Goal: Task Accomplishment & Management: Use online tool/utility

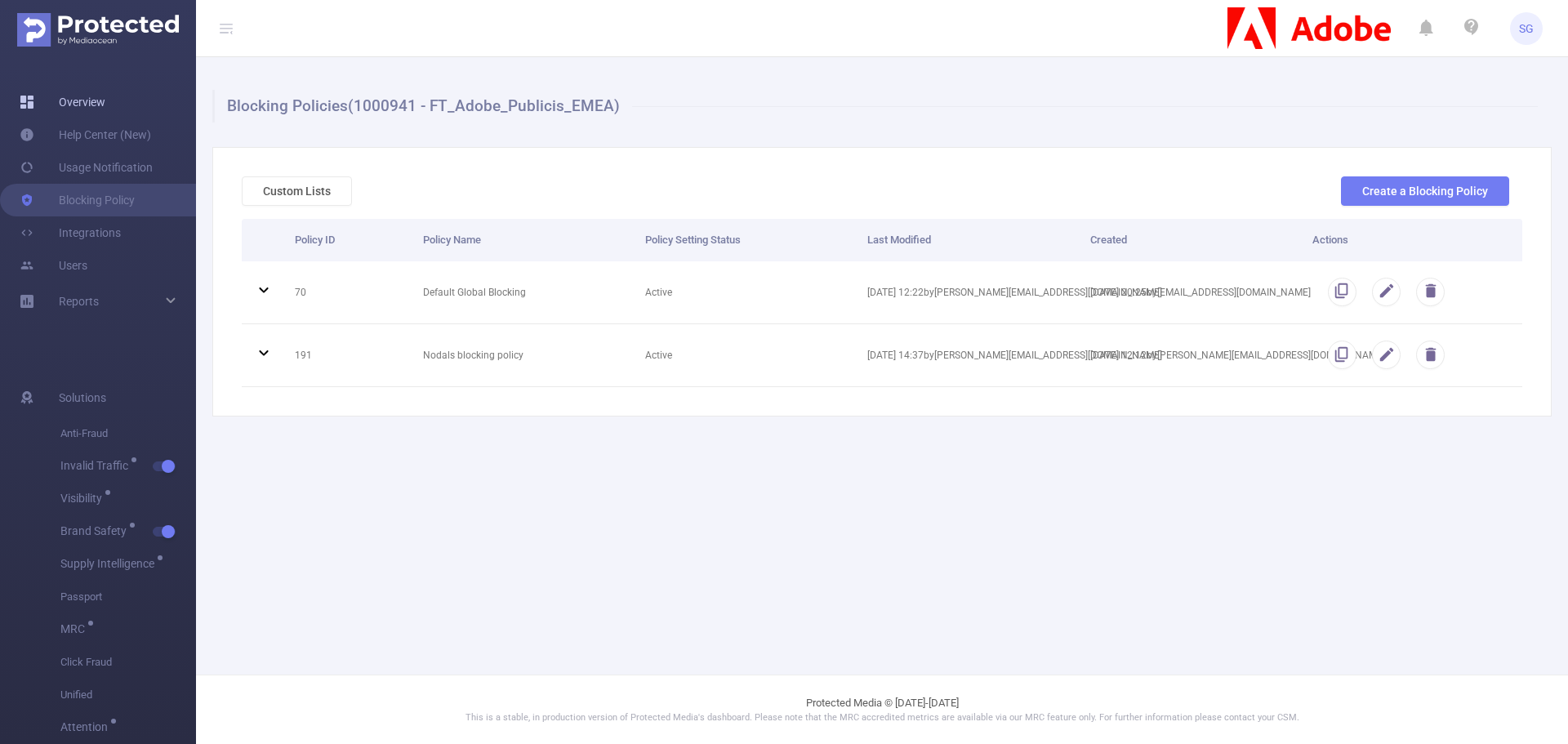
click at [99, 96] on link "Overview" at bounding box center [62, 102] width 86 height 33
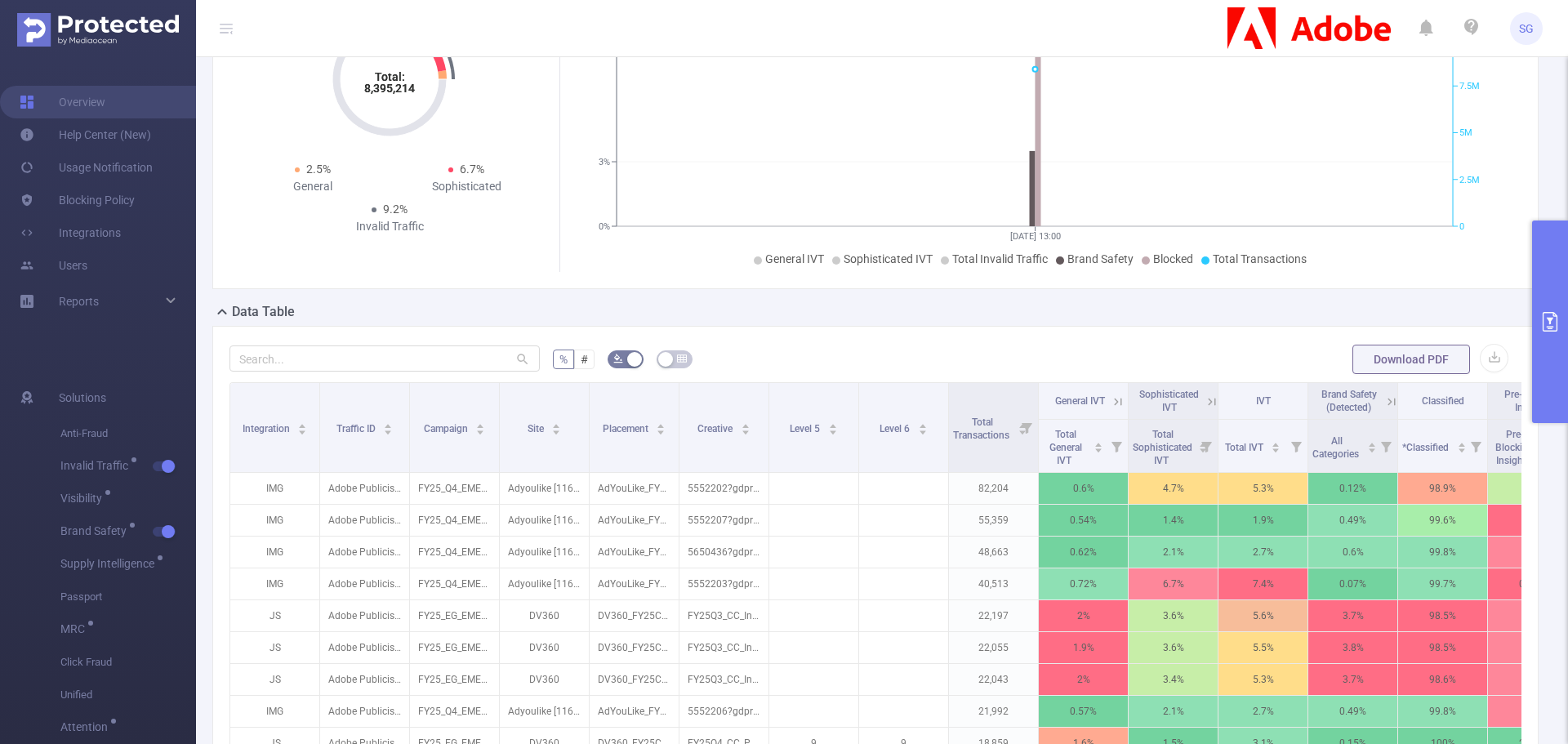
scroll to position [163, 0]
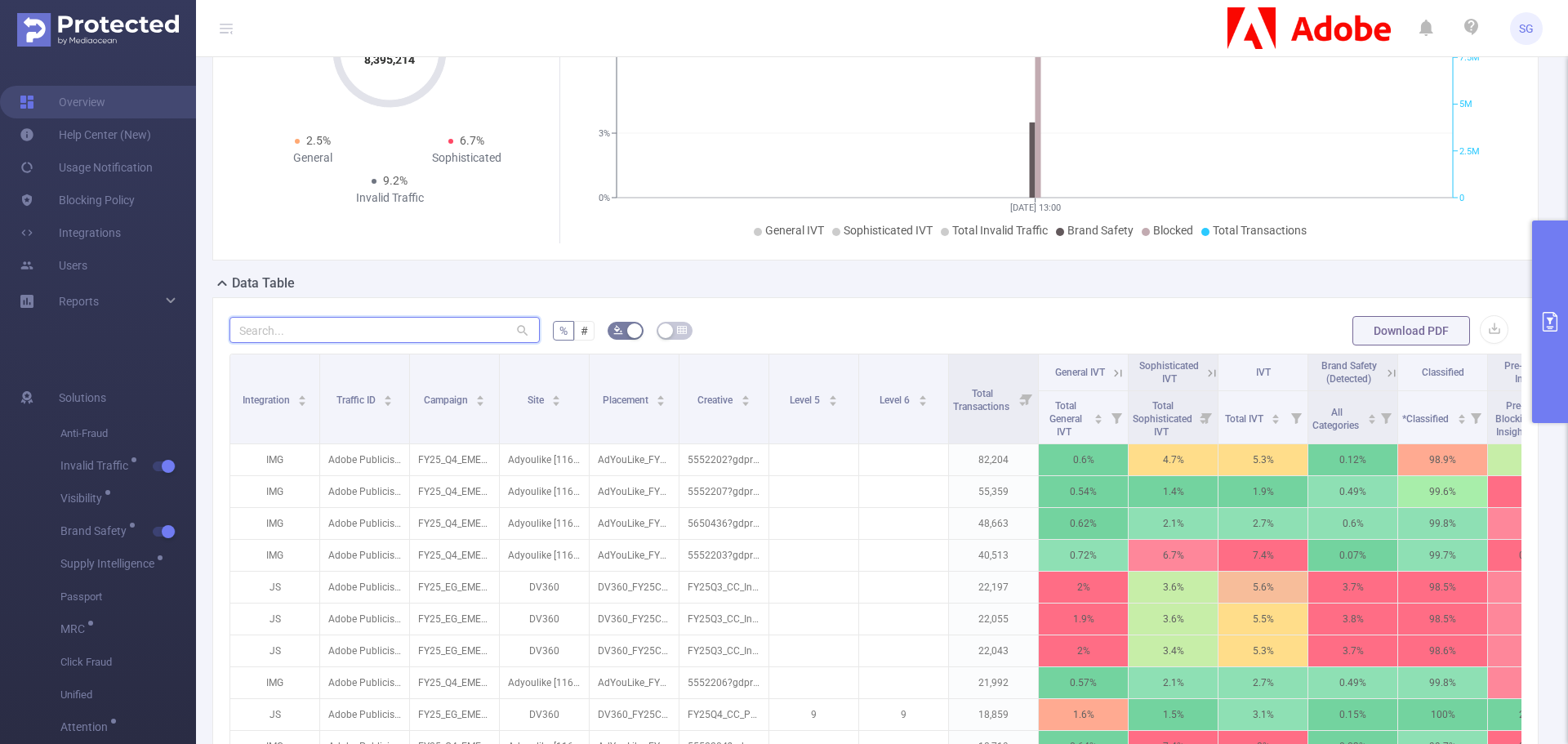
click at [417, 332] on input "text" at bounding box center [384, 330] width 310 height 27
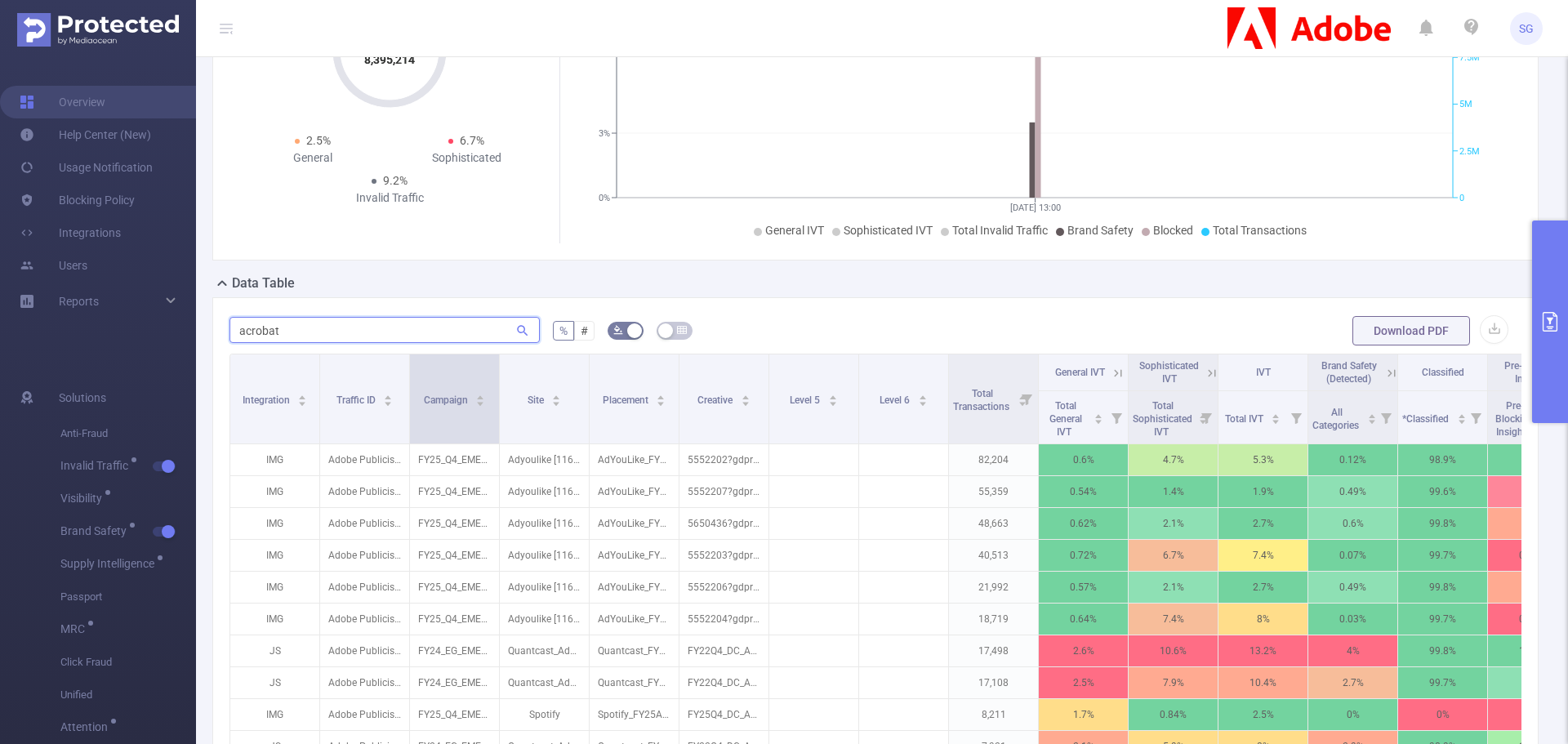
type input "acrobat"
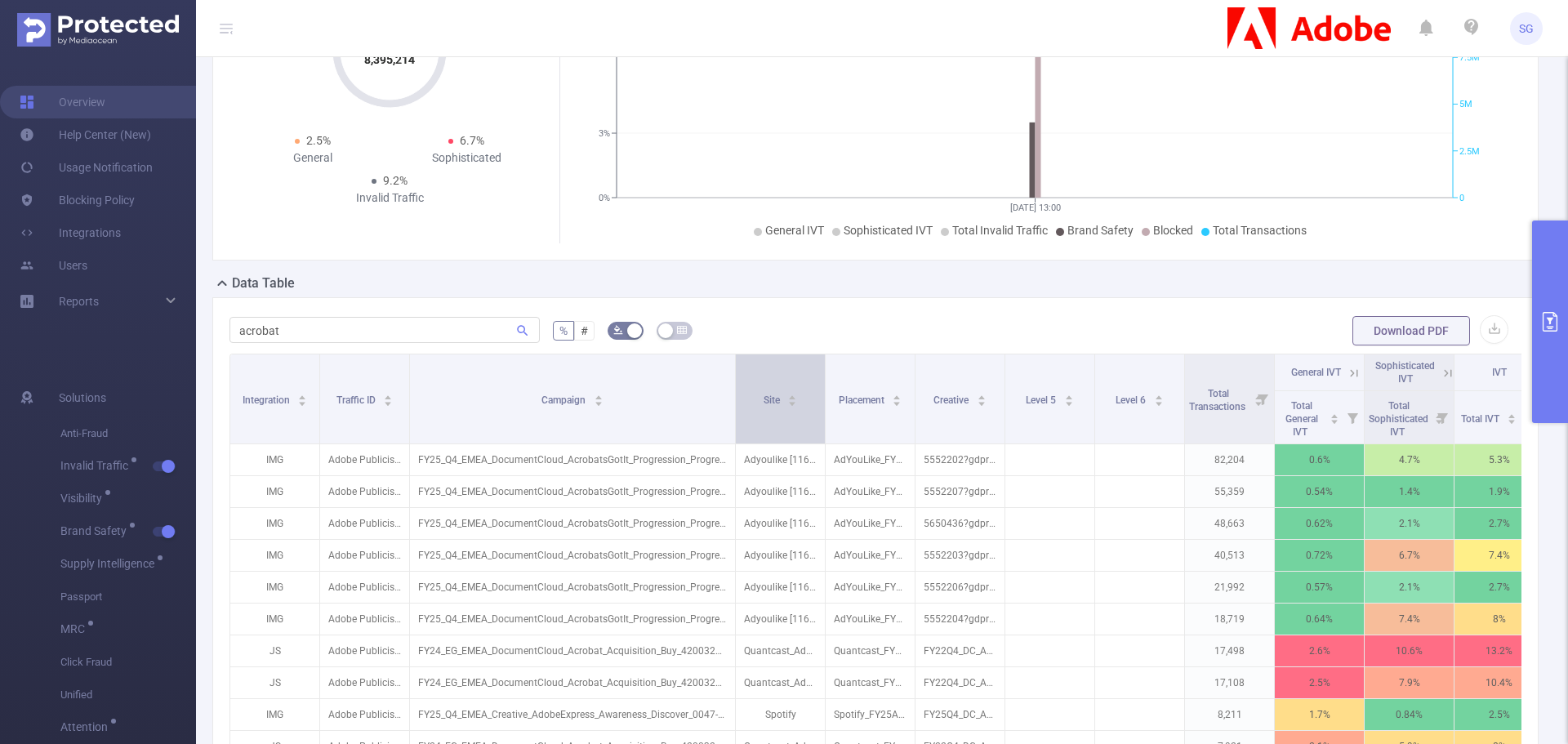
drag, startPoint x: 499, startPoint y: 394, endPoint x: 735, endPoint y: 384, distance: 236.2
click at [735, 384] on span at bounding box center [735, 399] width 8 height 89
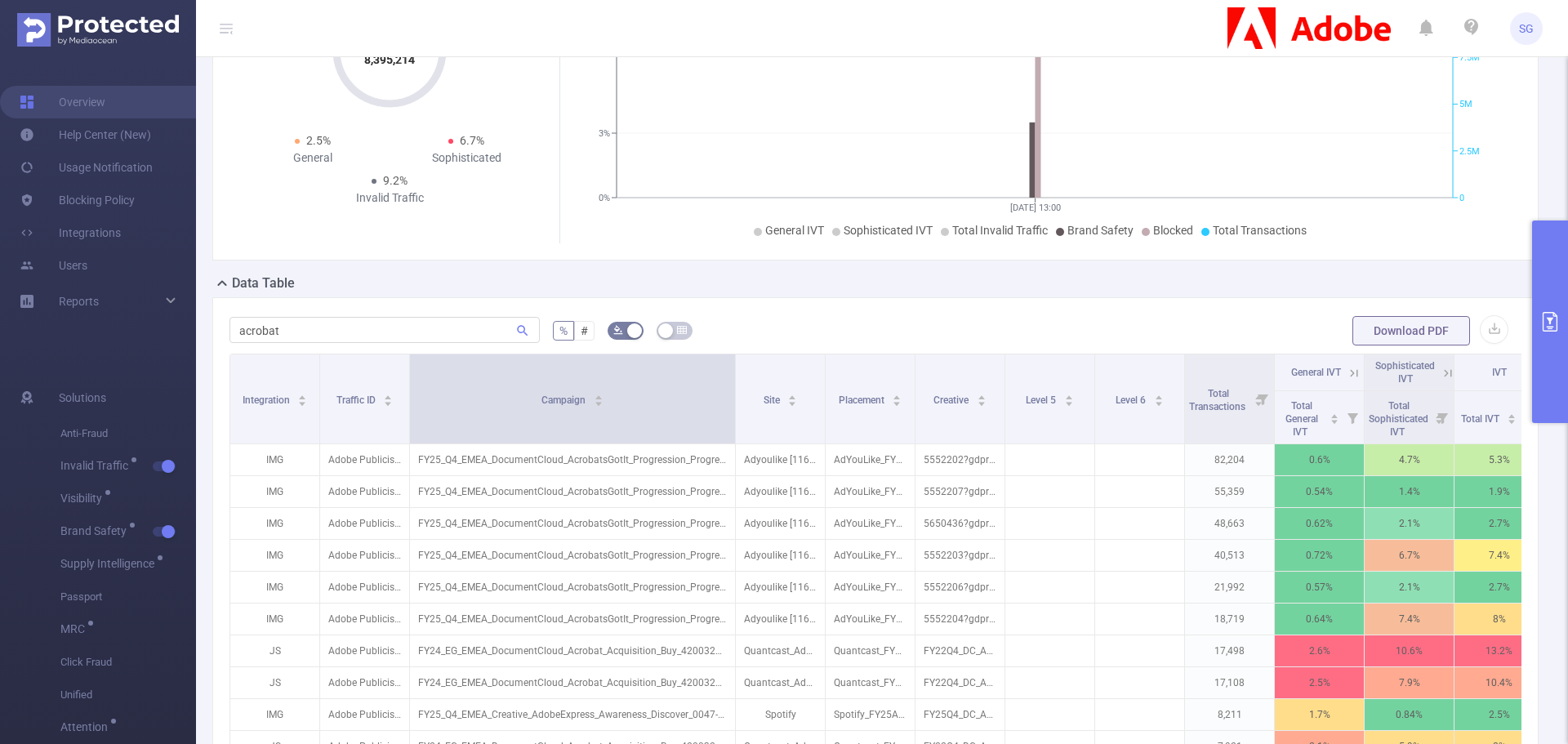
drag, startPoint x: 735, startPoint y: 384, endPoint x: 845, endPoint y: 383, distance: 110.0
click at [739, 383] on span at bounding box center [735, 399] width 8 height 89
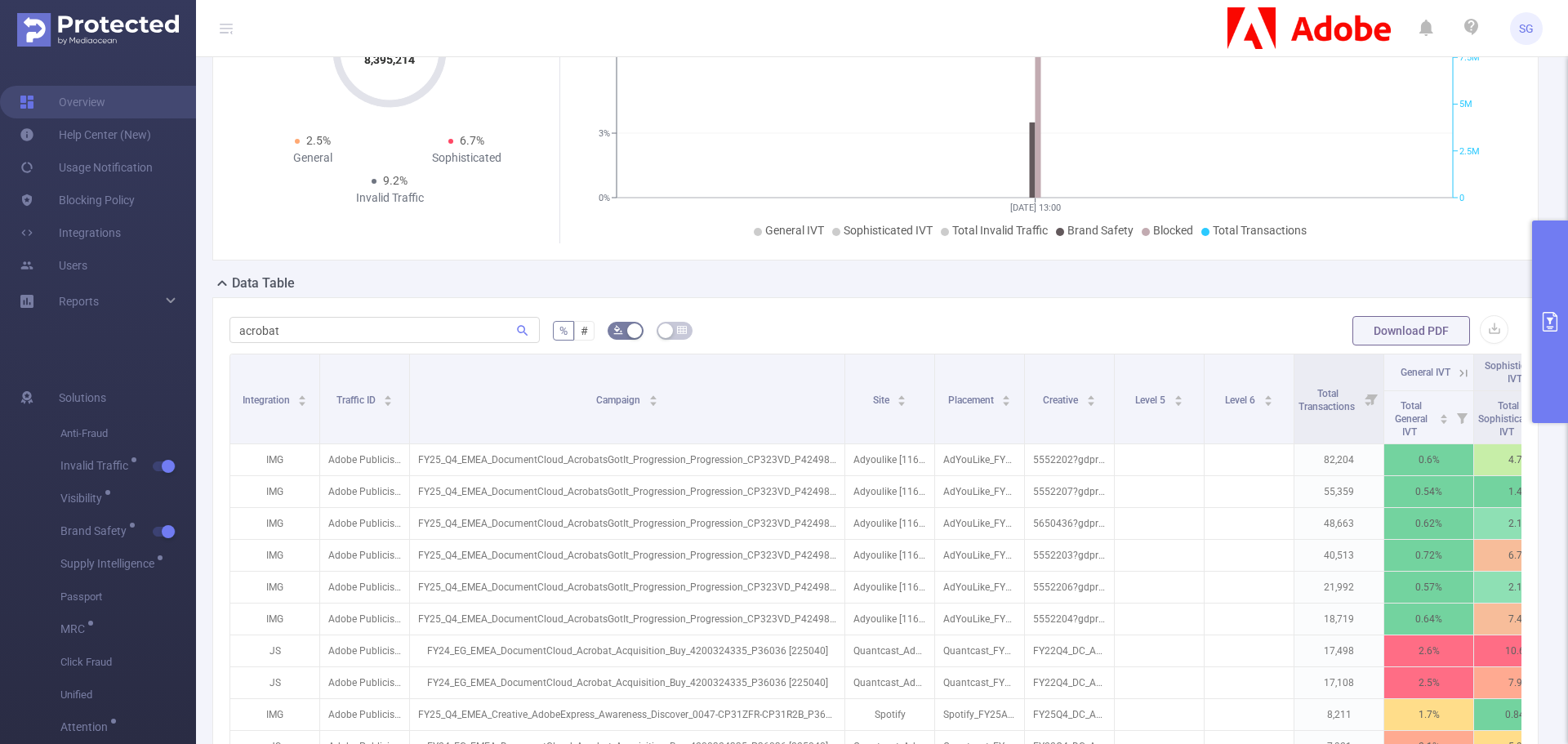
click at [1548, 314] on icon "primary" at bounding box center [1550, 322] width 19 height 19
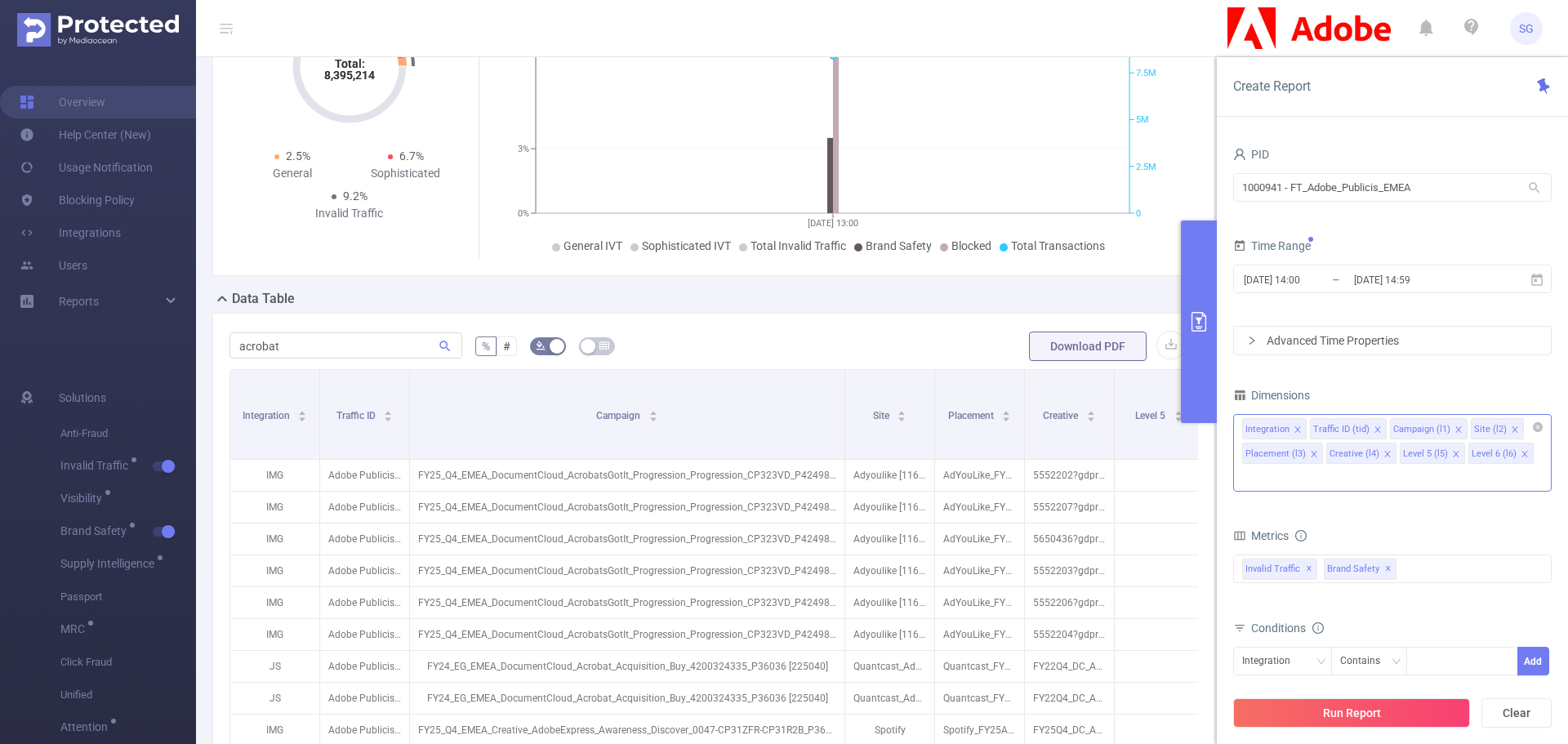
click at [1384, 456] on icon "icon: close" at bounding box center [1387, 453] width 8 height 8
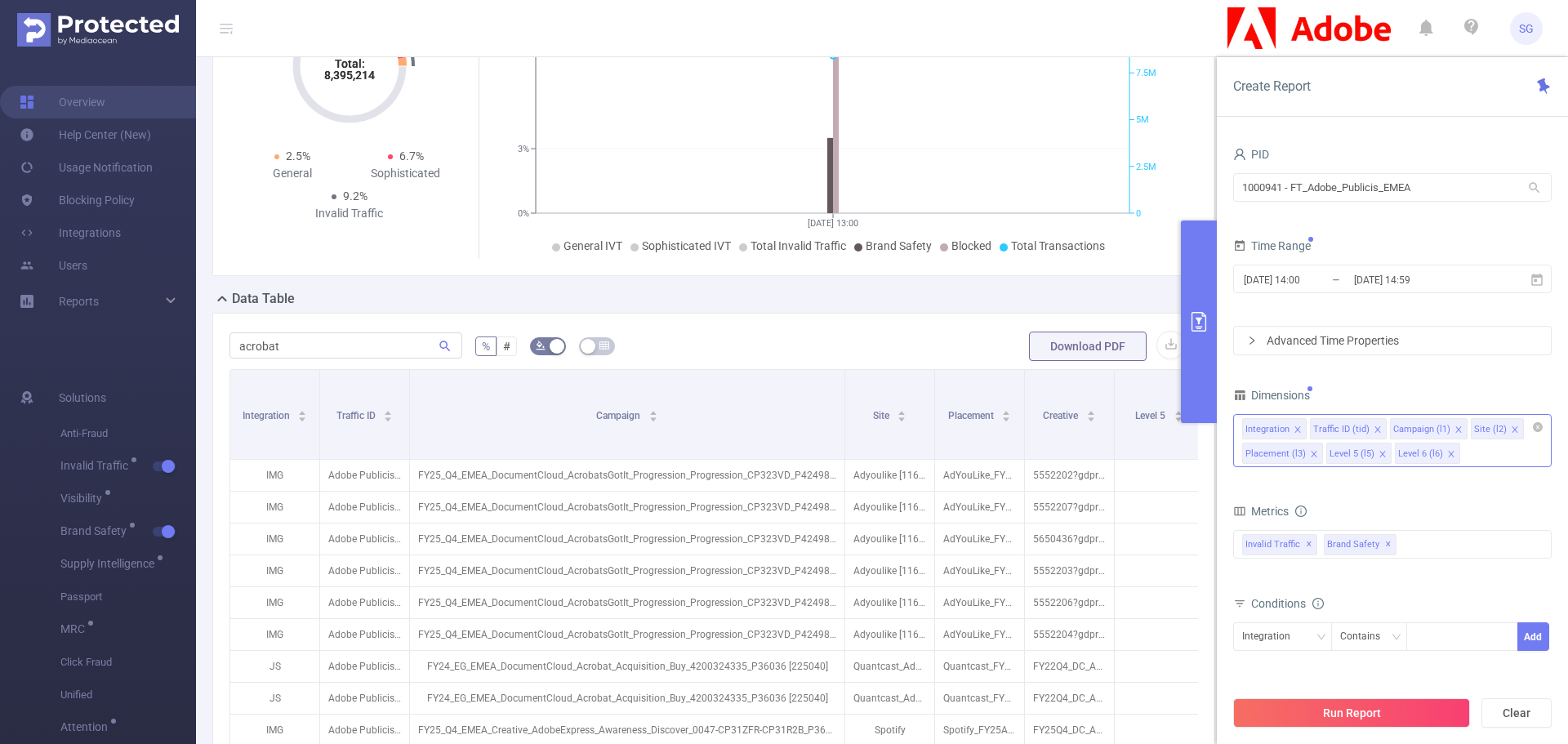
click at [1379, 449] on span at bounding box center [1382, 454] width 8 height 18
click at [1380, 451] on icon "icon: close" at bounding box center [1382, 453] width 8 height 8
click at [1380, 466] on div "Integration Traffic ID (tid) Campaign (l1) Site (l2) Placement (l3)" at bounding box center [1392, 441] width 319 height 53
type input "ho"
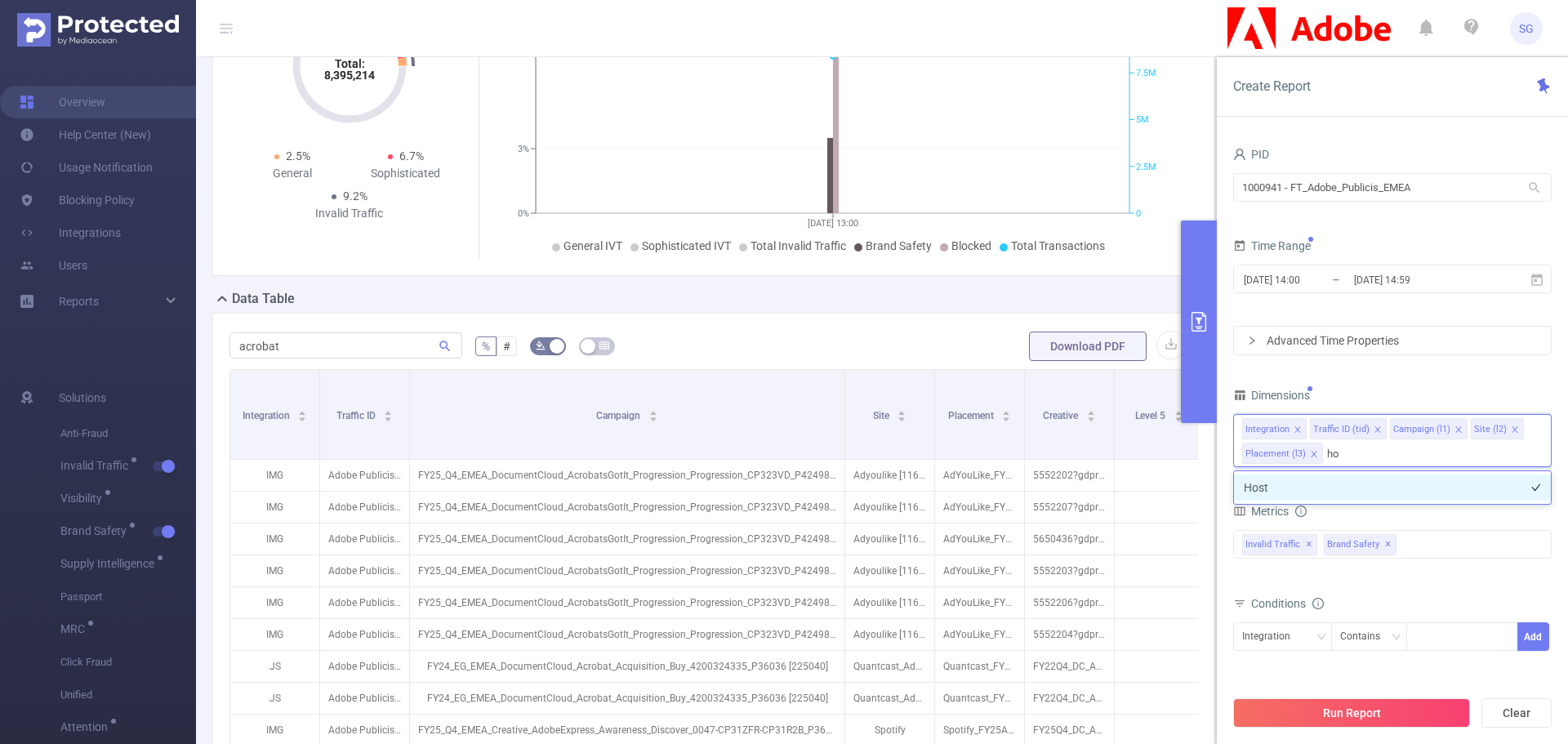
click at [1314, 482] on li "Host" at bounding box center [1392, 488] width 317 height 27
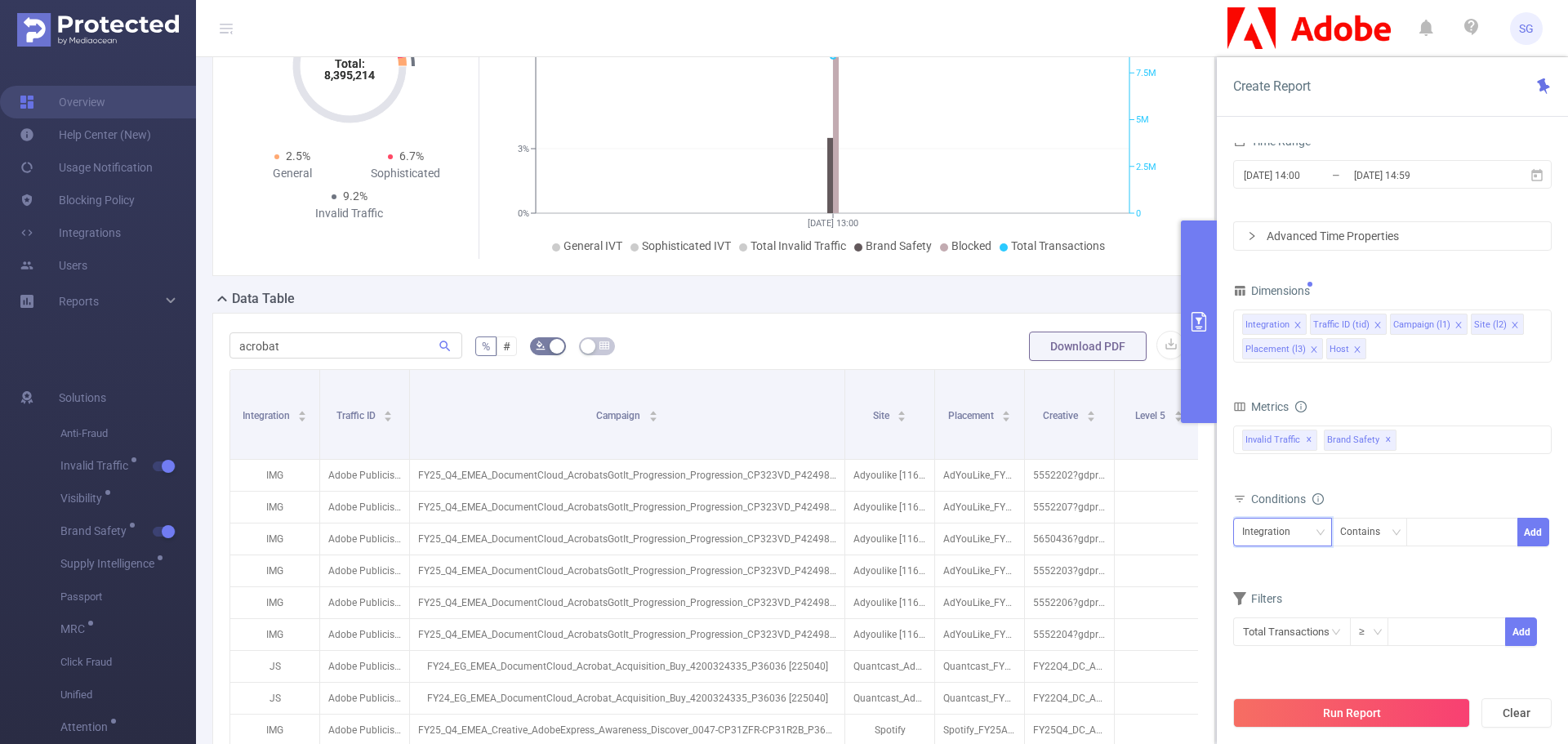
click at [1308, 536] on div "Integration" at bounding box center [1283, 532] width 81 height 27
click at [1292, 617] on li "Campaign (l1)" at bounding box center [1283, 619] width 99 height 27
click at [1460, 538] on div at bounding box center [1462, 532] width 94 height 27
type input "acrobat"
click at [1466, 561] on li "acrobat" at bounding box center [1462, 566] width 112 height 27
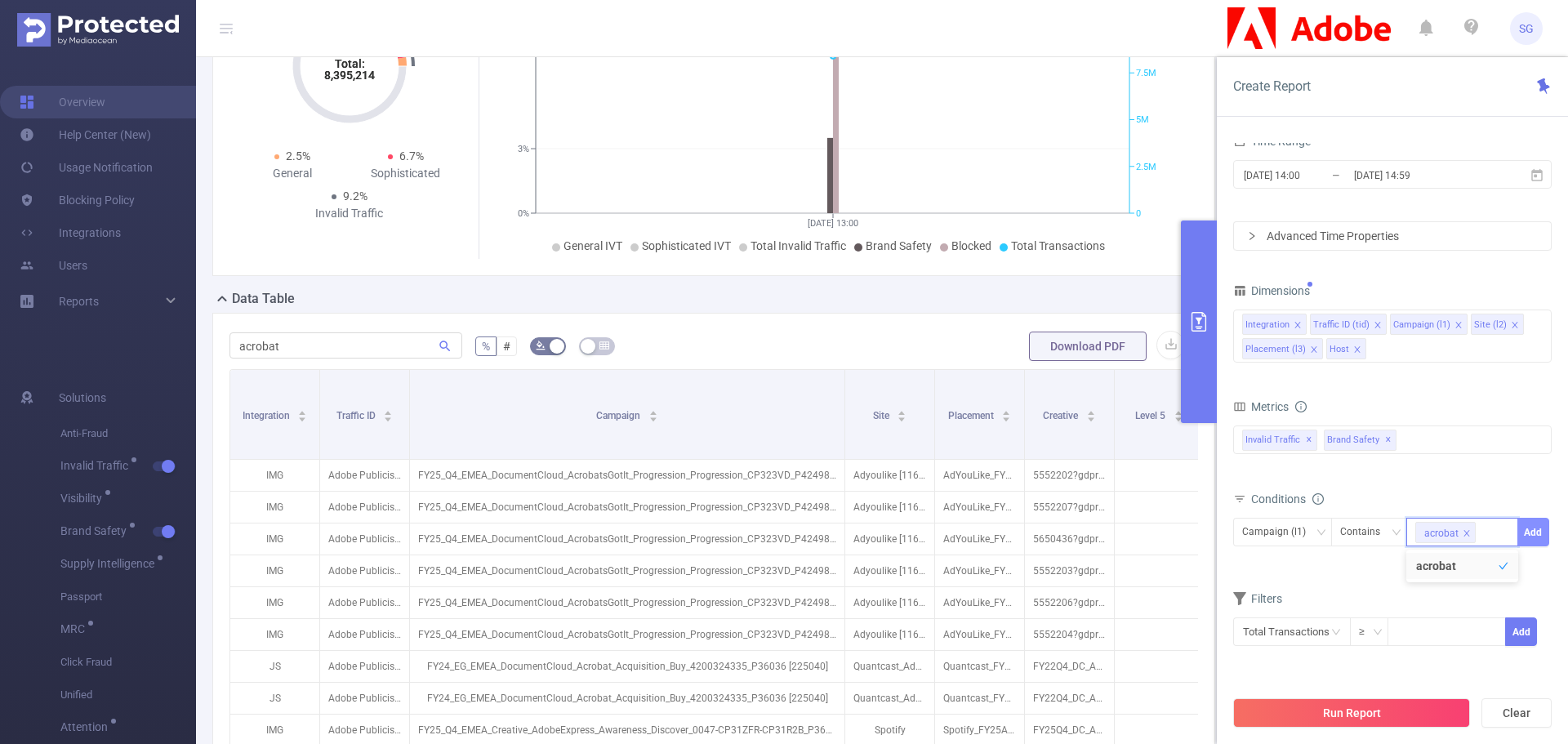
click at [1526, 536] on button "Add" at bounding box center [1534, 532] width 32 height 28
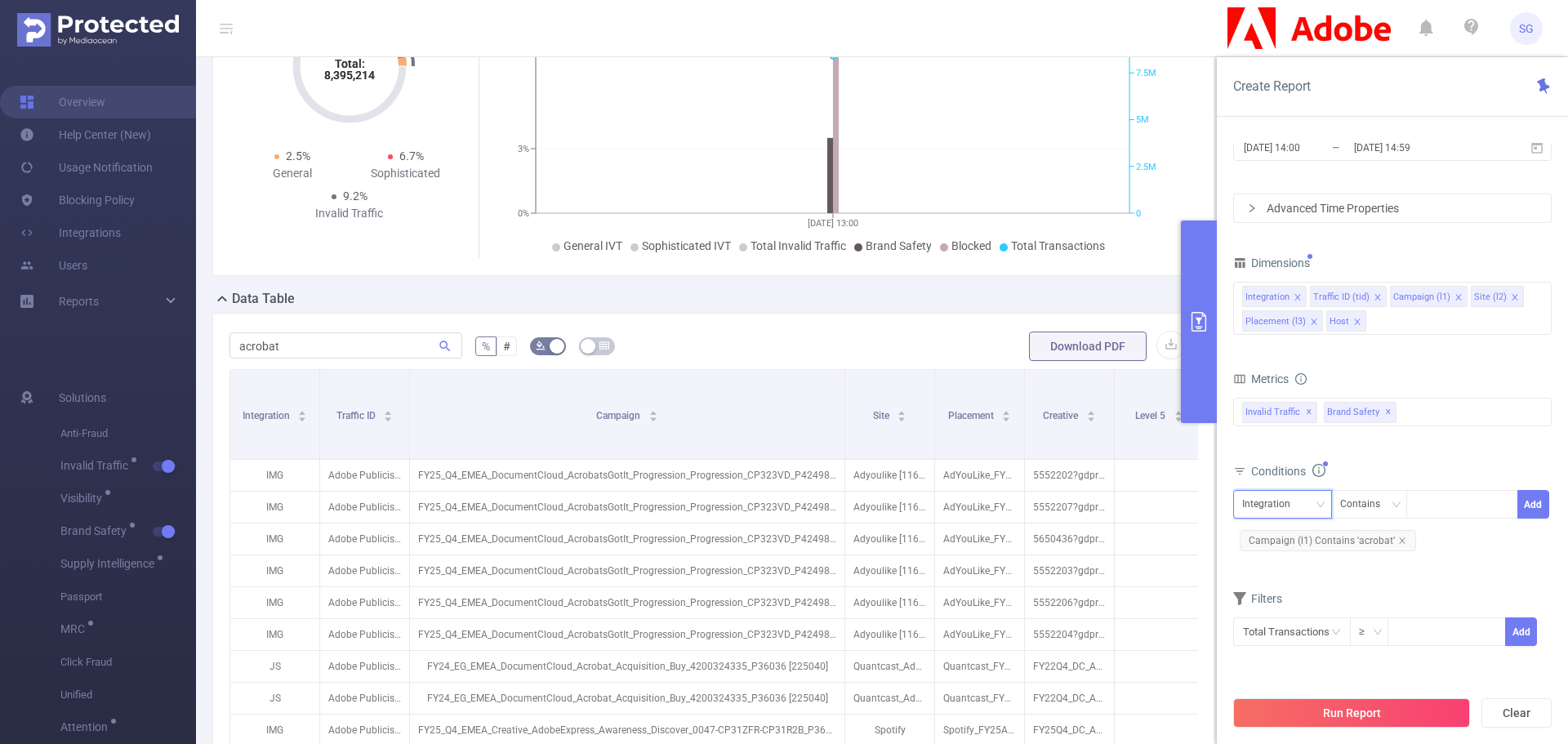
click at [1284, 508] on div "Integration" at bounding box center [1271, 505] width 59 height 27
click at [1276, 672] on li "Host" at bounding box center [1283, 669] width 99 height 27
click at [1427, 512] on div at bounding box center [1462, 505] width 94 height 27
type input "[DOMAIN_NAME]"
click at [1470, 540] on li "[DOMAIN_NAME]" at bounding box center [1468, 539] width 124 height 27
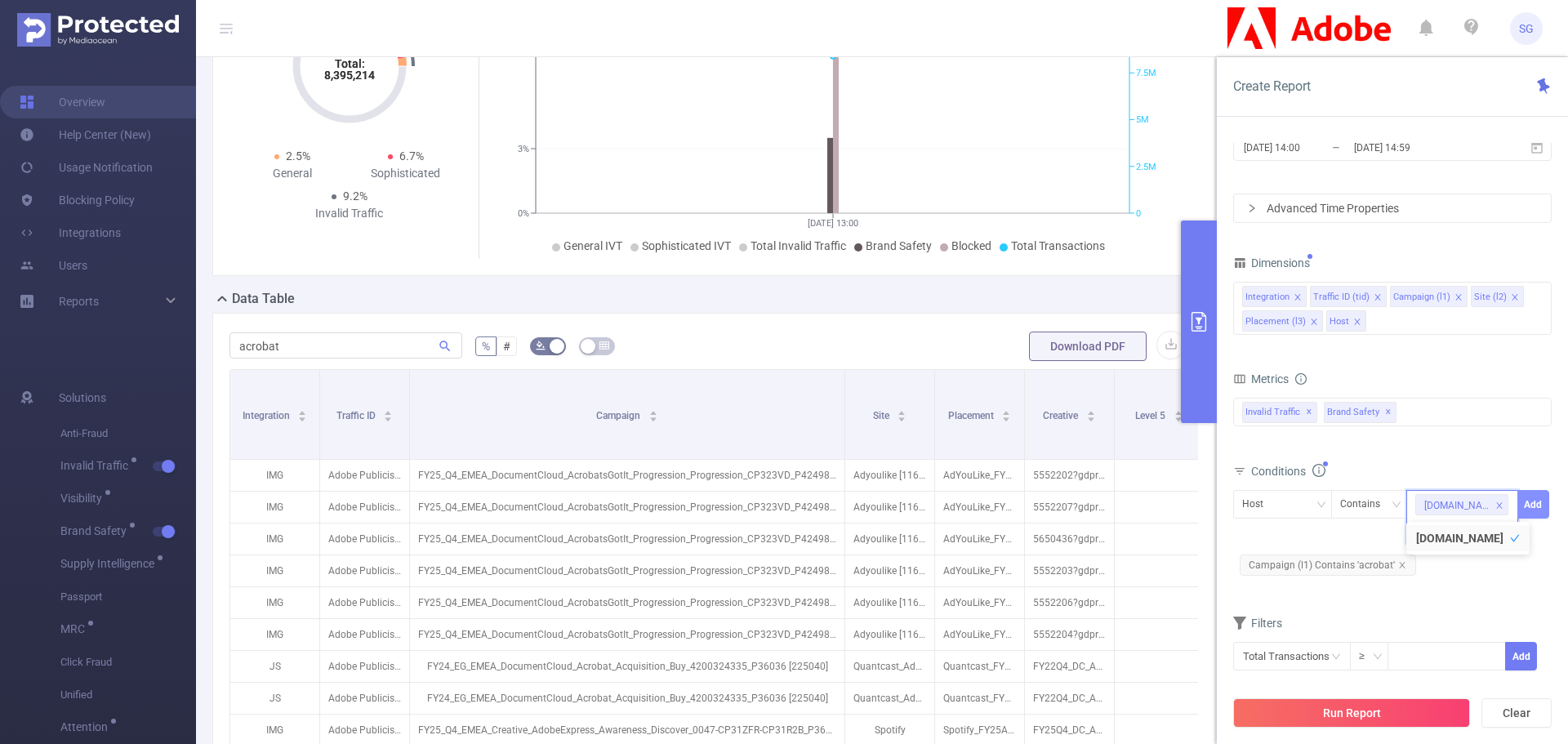
click at [1537, 501] on button "Add" at bounding box center [1534, 505] width 32 height 28
click at [1328, 718] on button "Run Report" at bounding box center [1352, 713] width 237 height 29
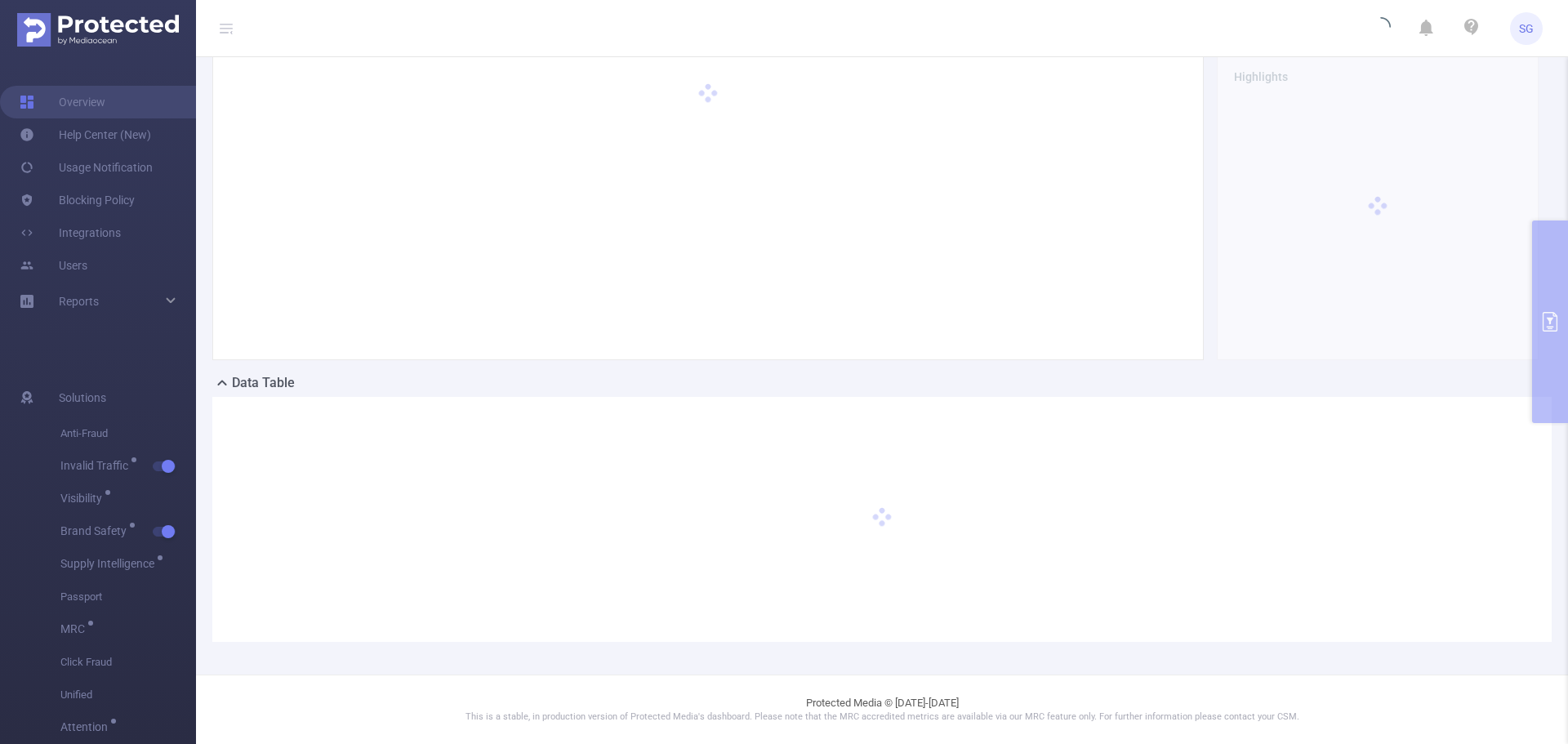
scroll to position [64, 0]
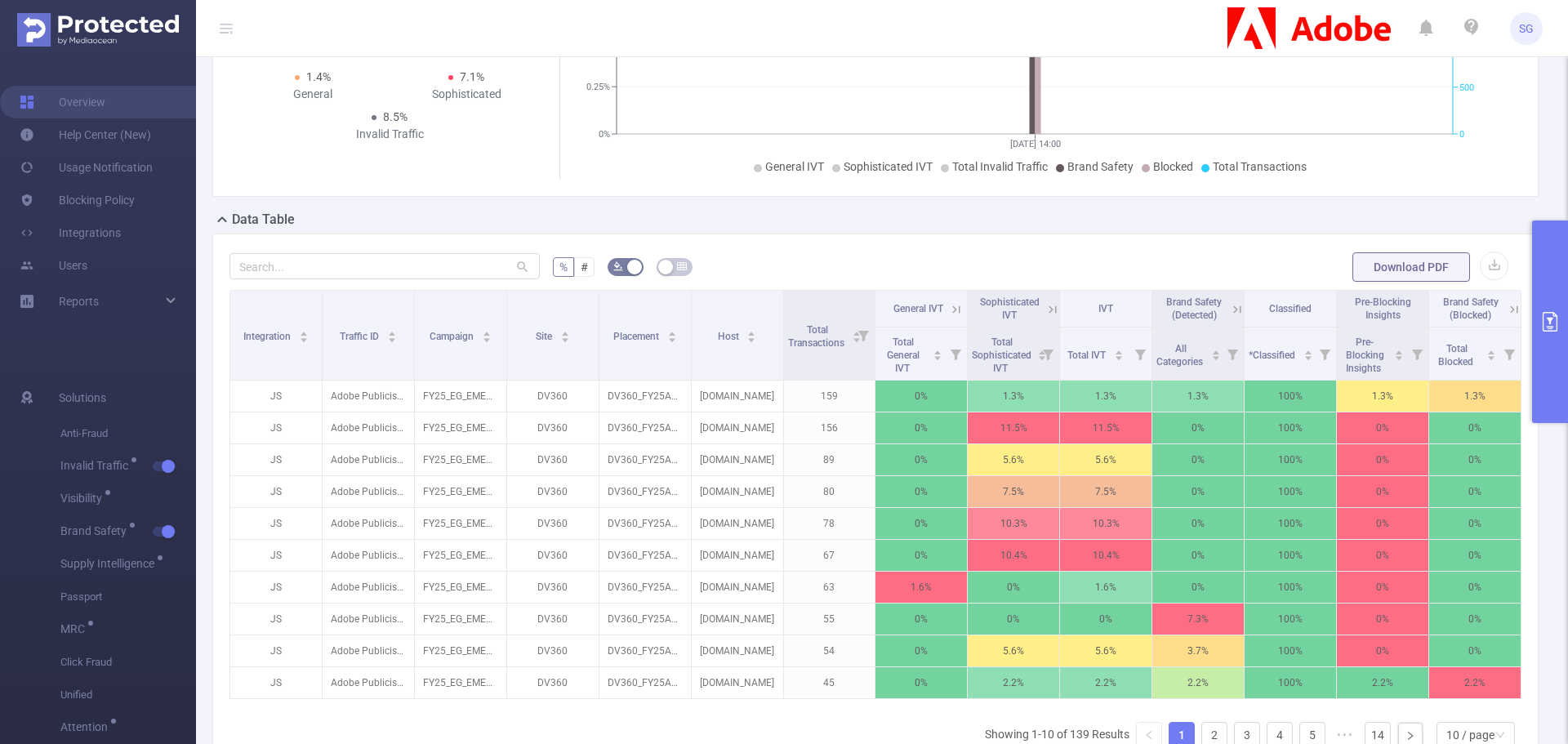
scroll to position [309, 0]
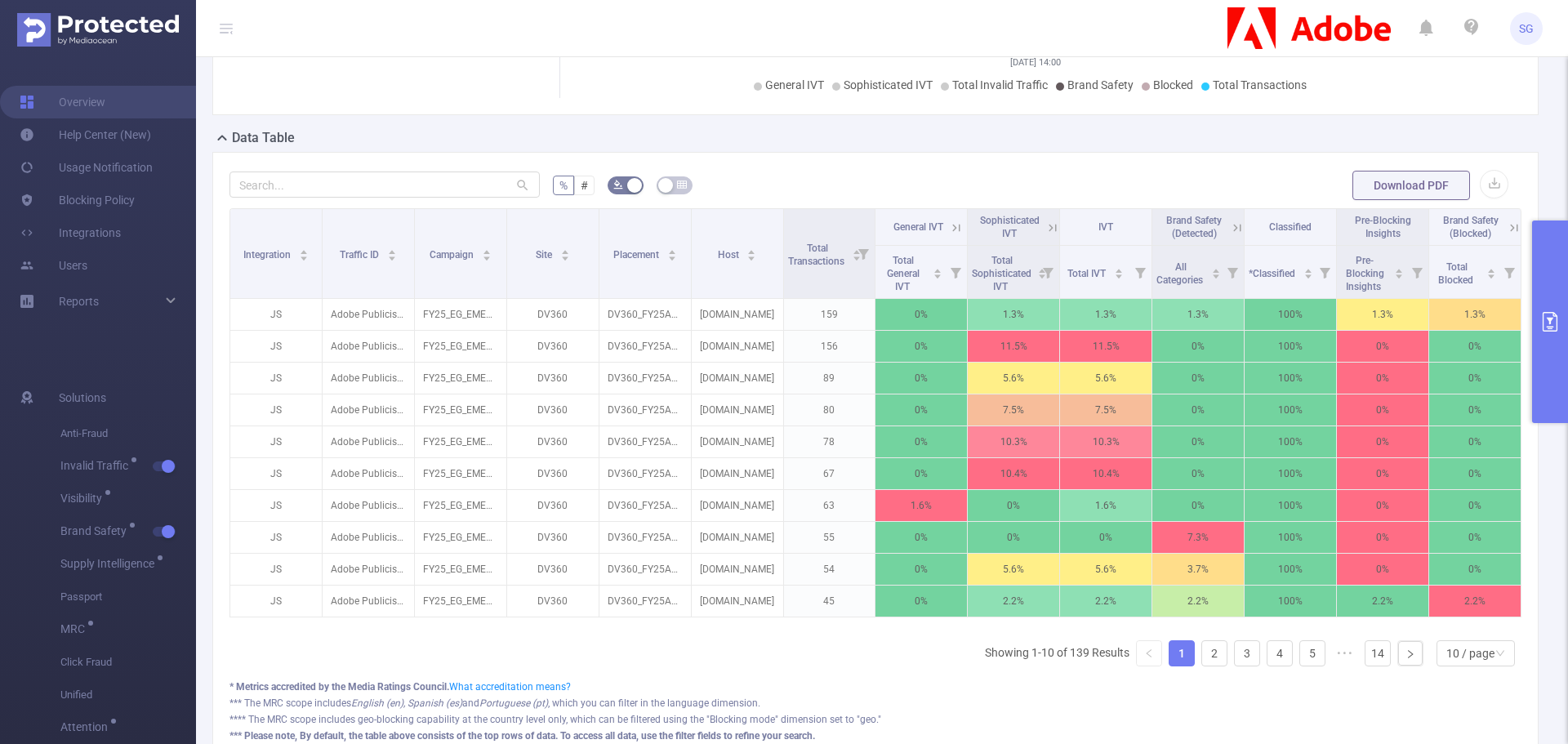
click at [1537, 311] on button "primary" at bounding box center [1550, 322] width 36 height 202
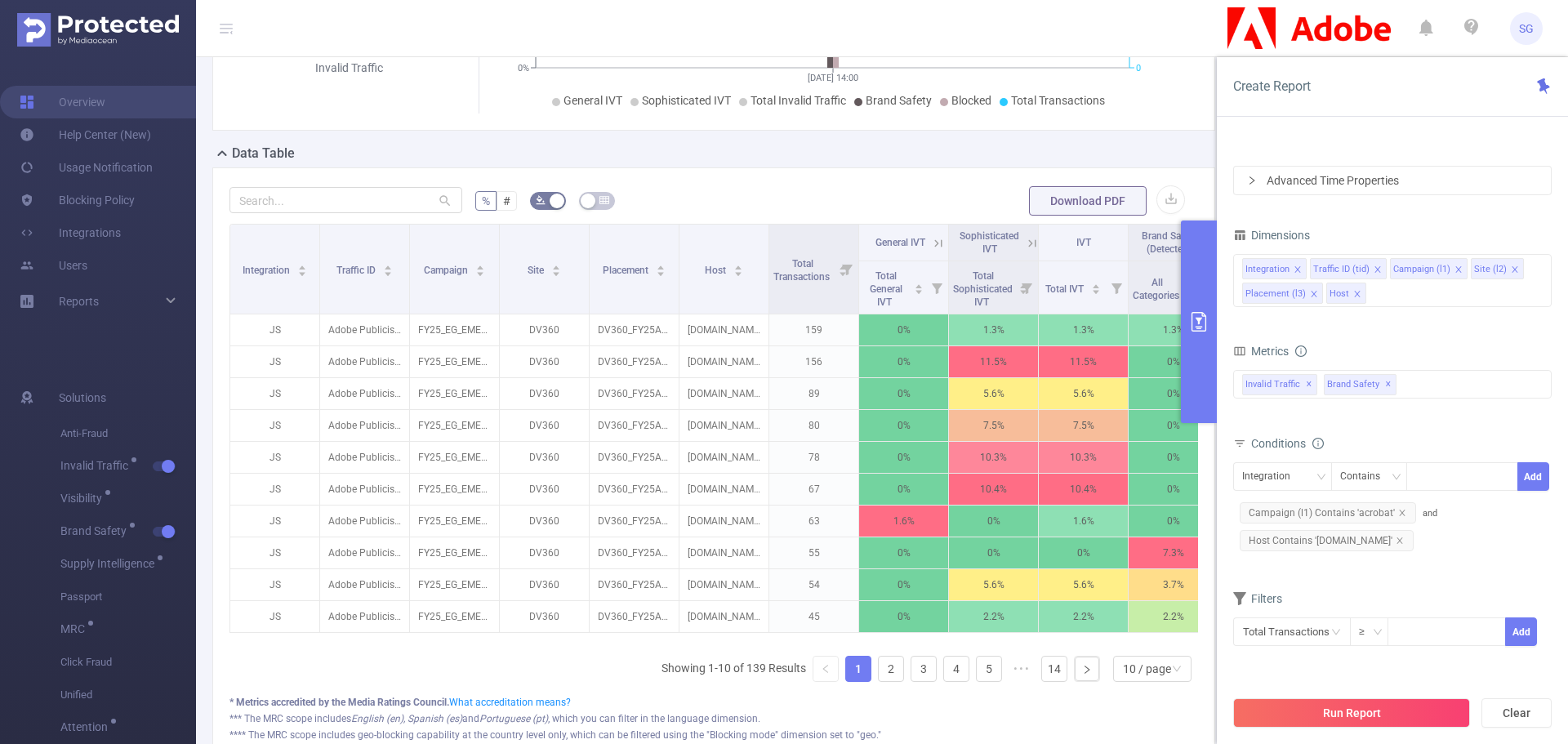
click at [1511, 269] on icon "icon: close" at bounding box center [1515, 270] width 8 height 8
click at [1318, 296] on li "Placement (l3)" at bounding box center [1283, 293] width 81 height 21
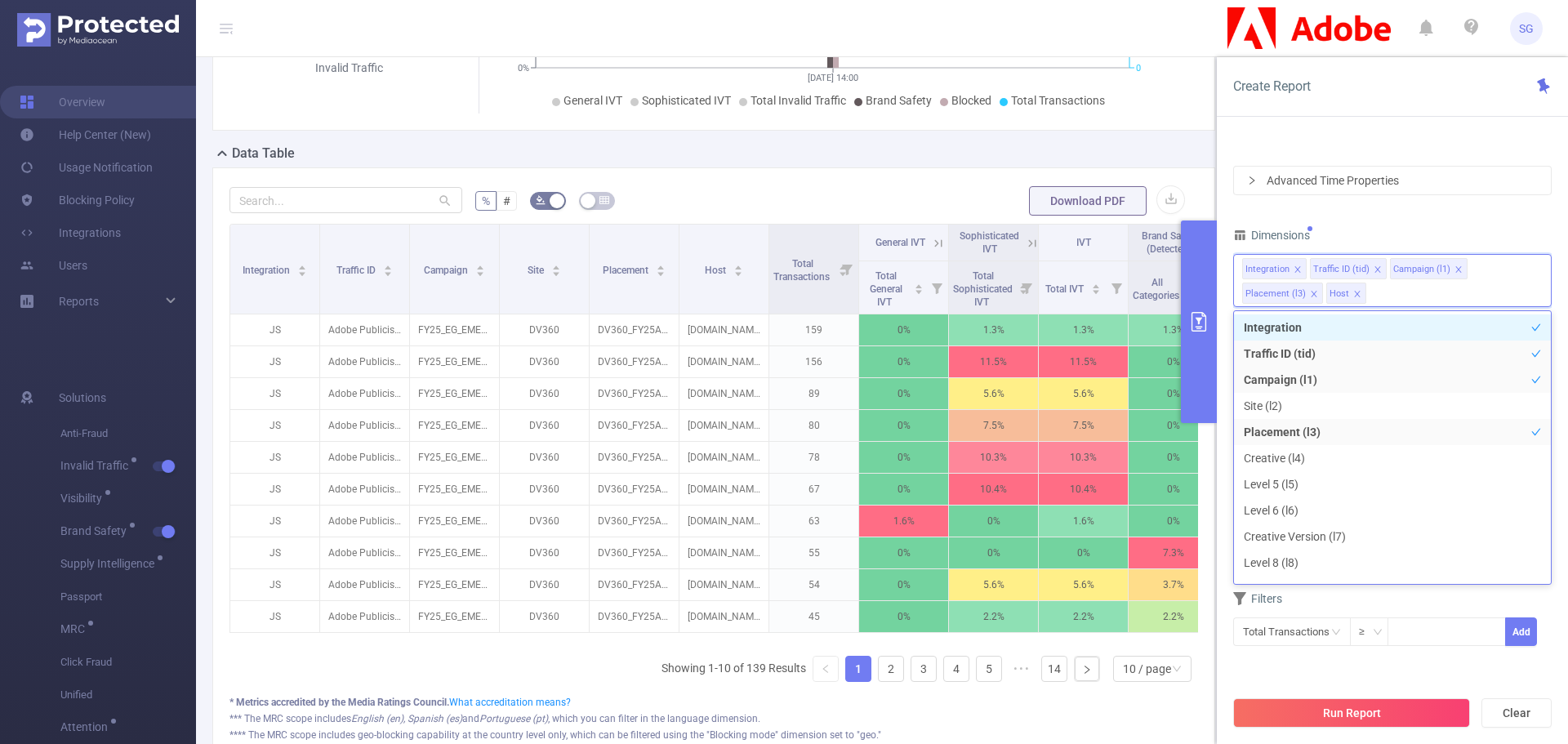
click at [1314, 296] on icon "icon: close" at bounding box center [1314, 293] width 5 height 5
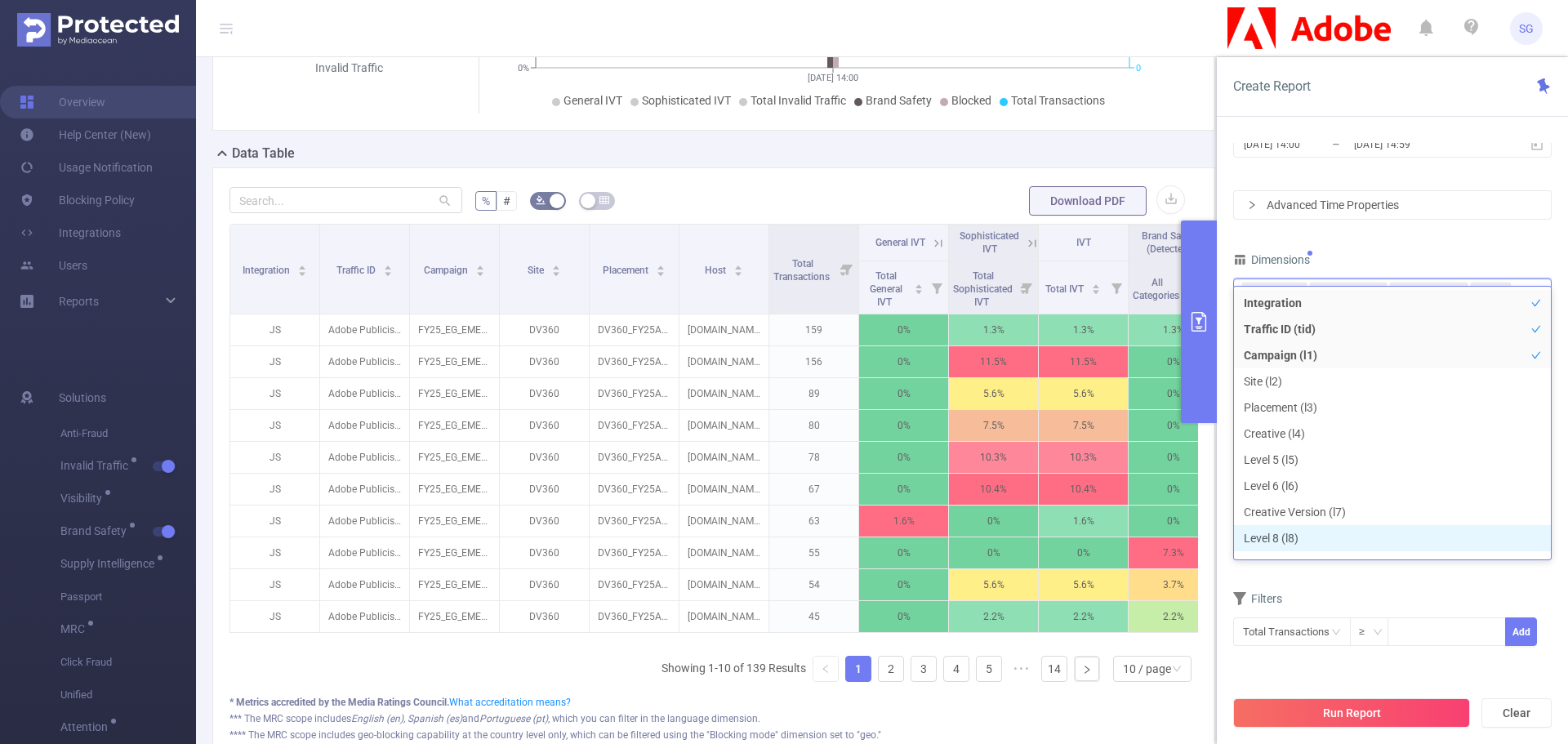
scroll to position [18, 0]
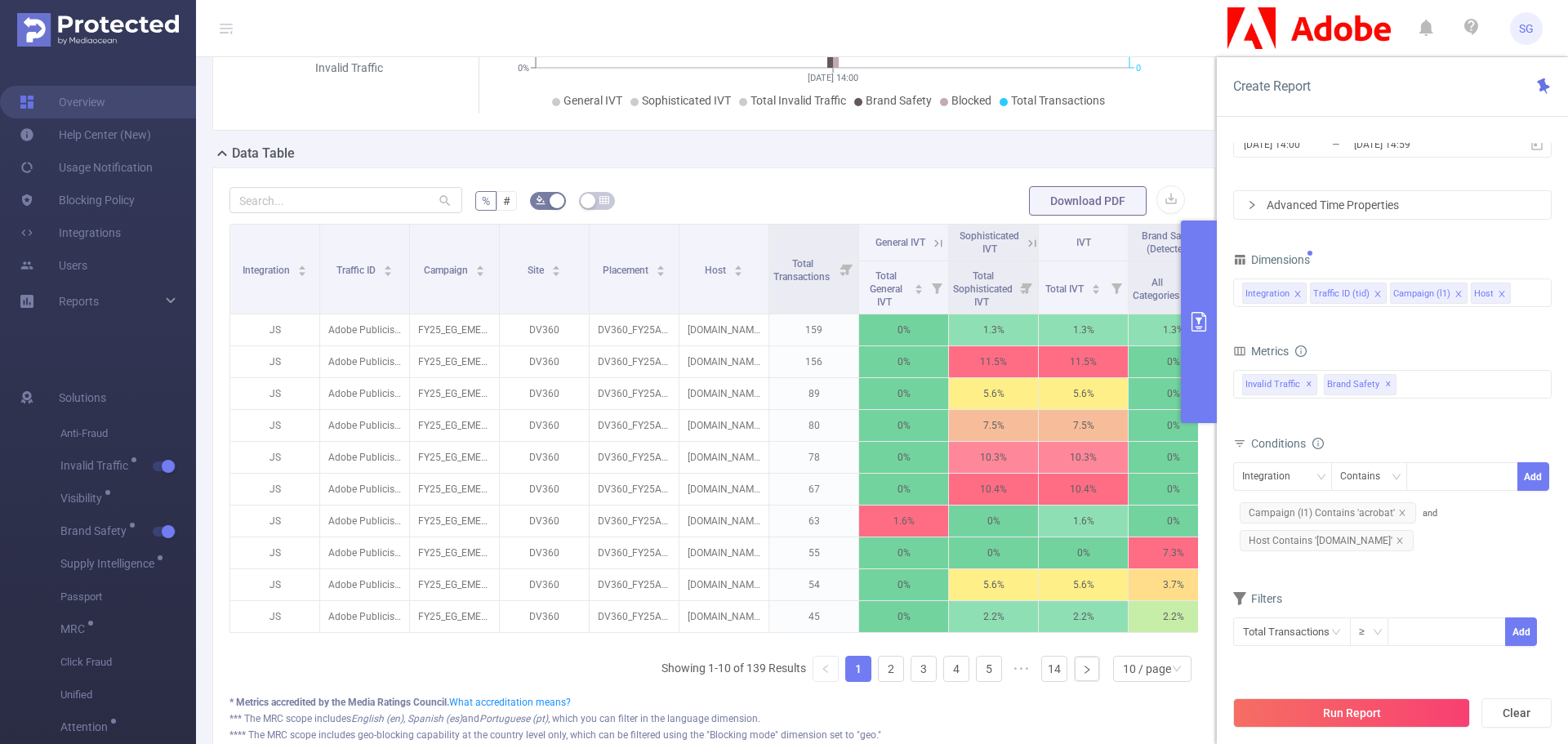
click at [1303, 691] on div "Run Report Clear" at bounding box center [1393, 713] width 352 height 62
click at [1324, 717] on button "Run Report" at bounding box center [1352, 713] width 237 height 29
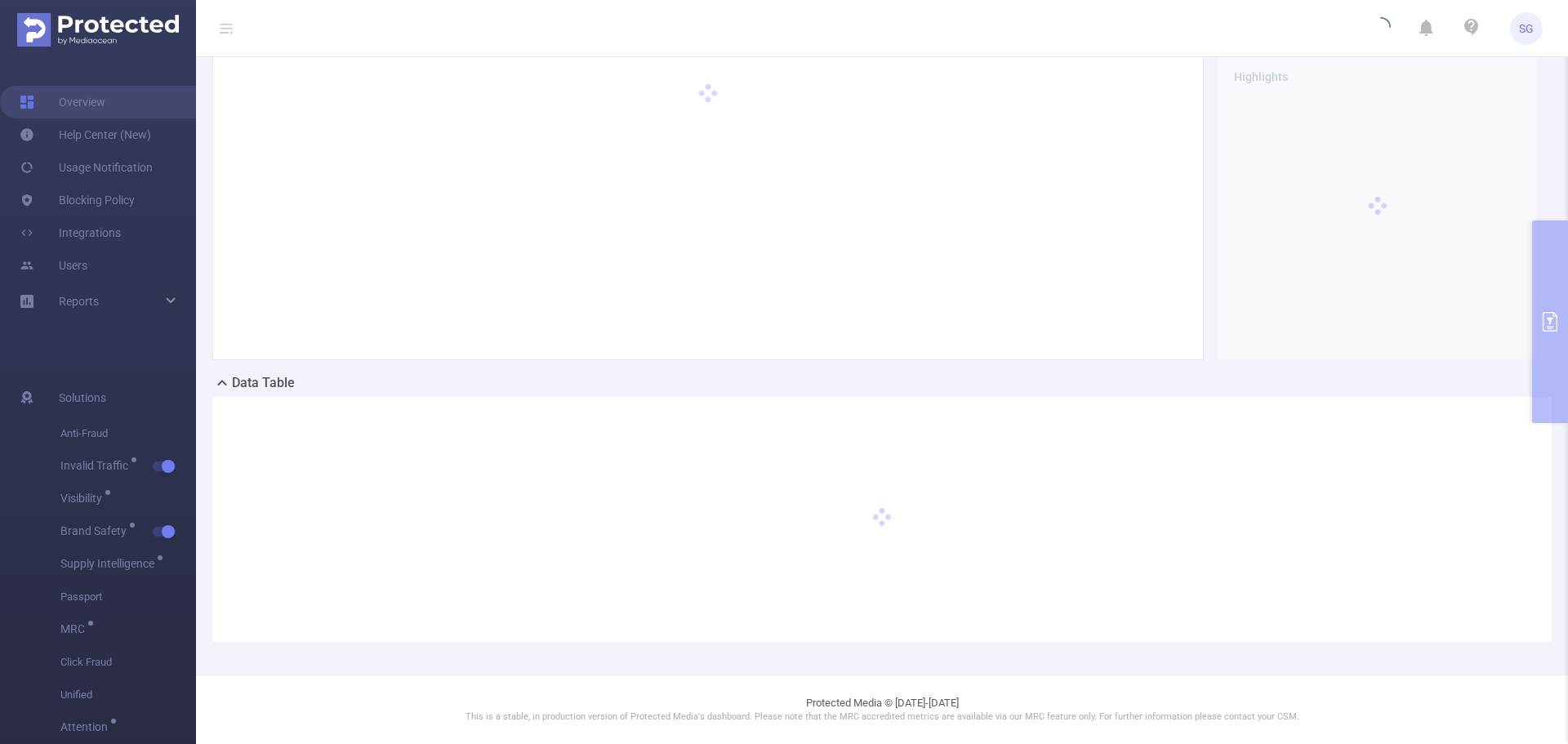
scroll to position [64, 0]
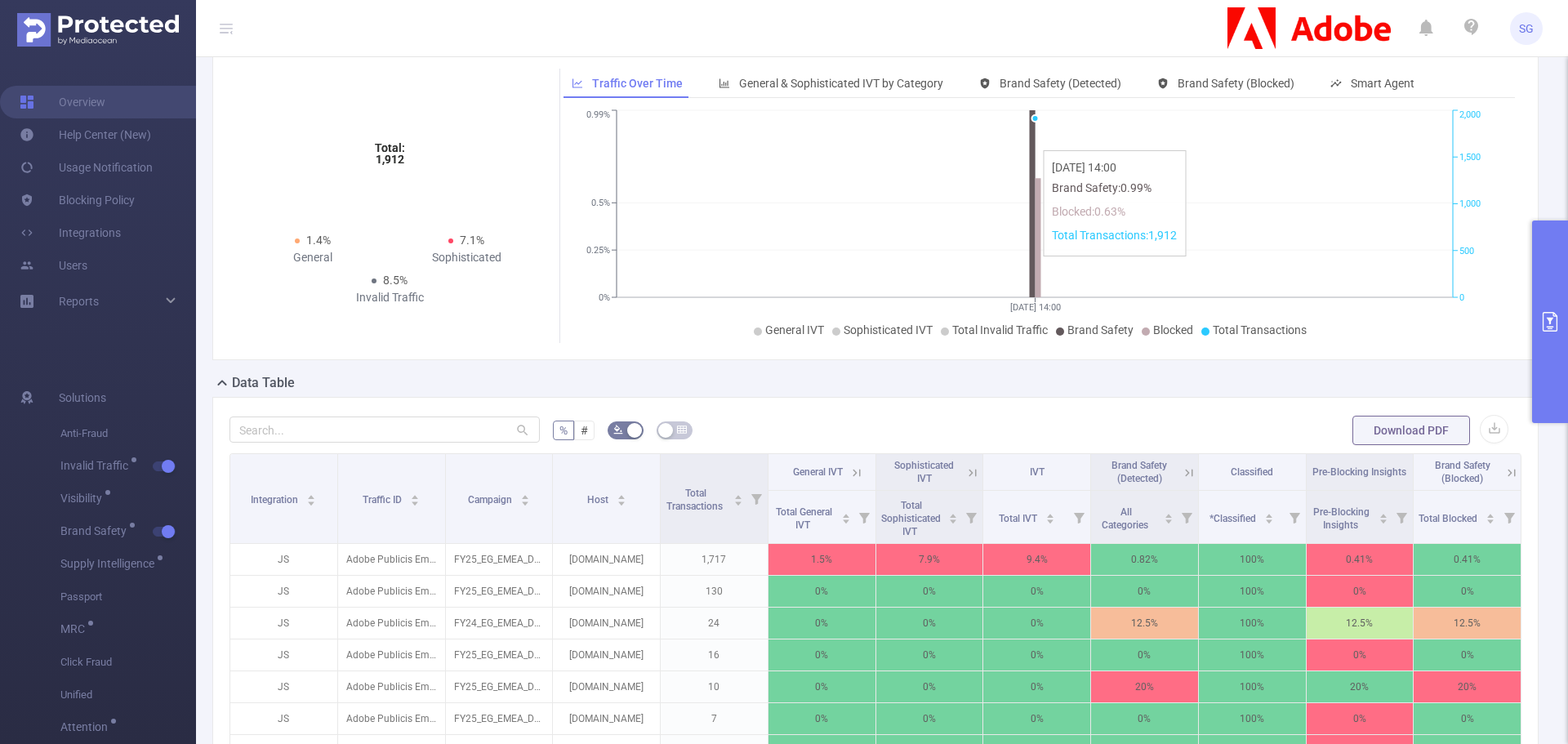
scroll to position [227, 0]
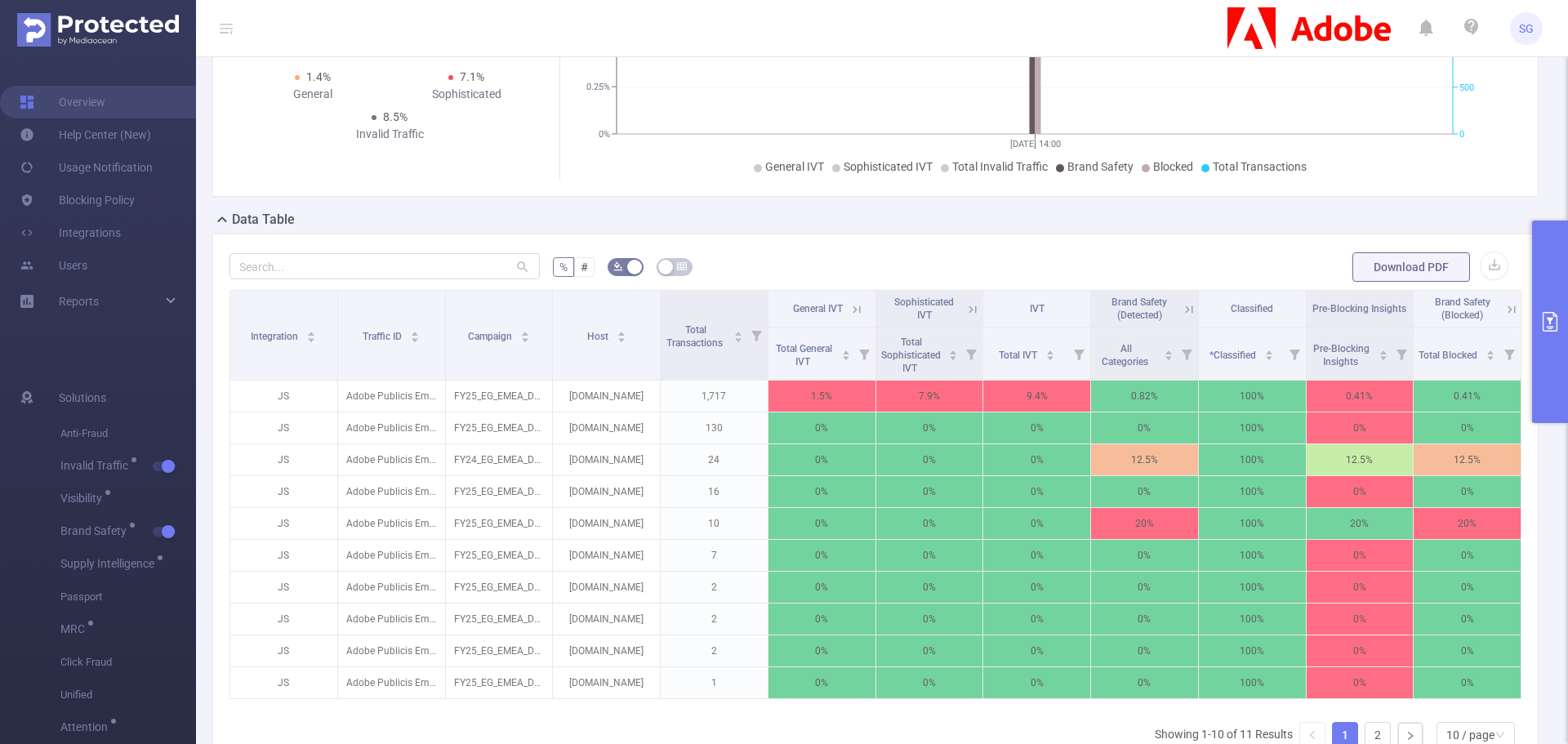
click at [1558, 327] on icon "primary" at bounding box center [1550, 322] width 19 height 19
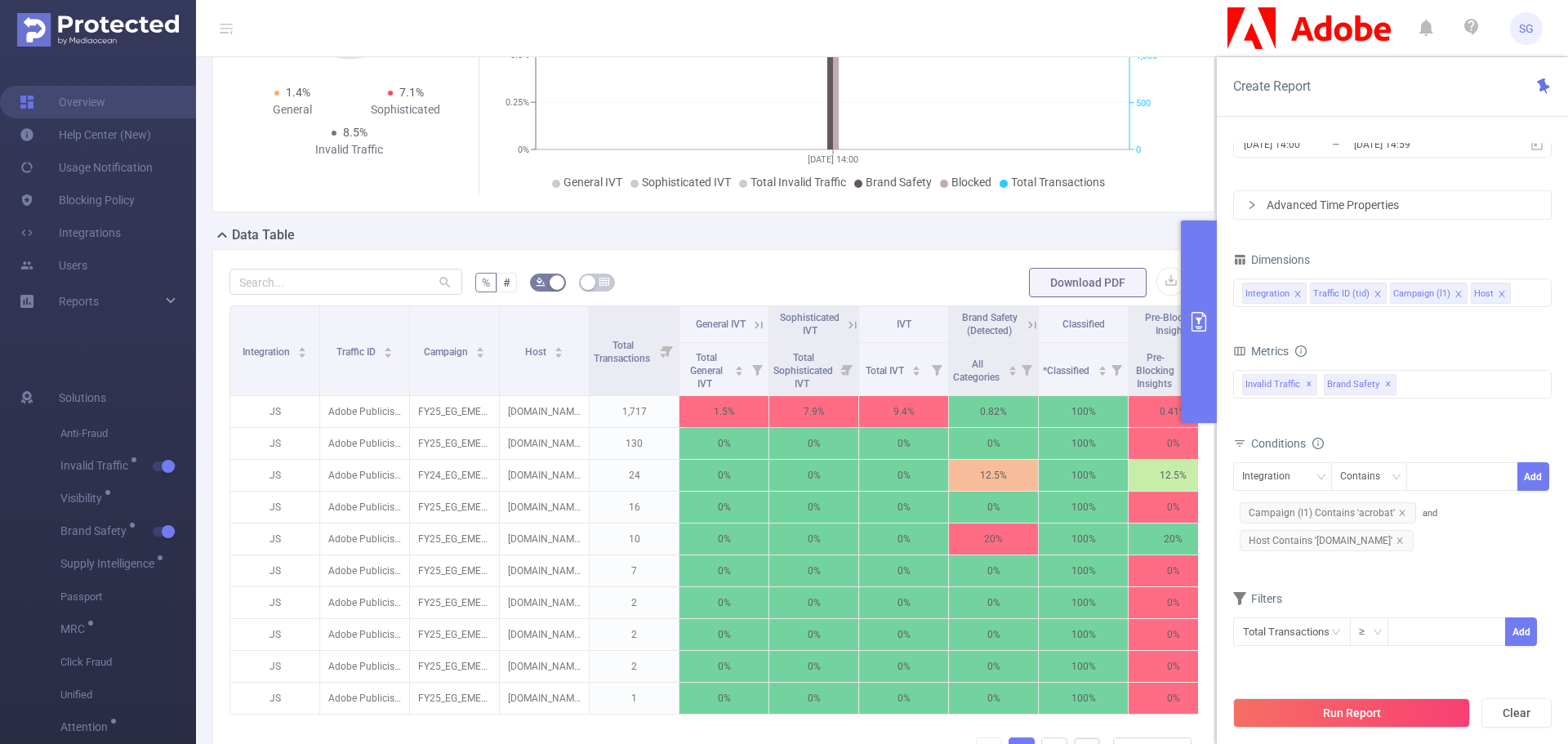
click at [1207, 350] on button "primary" at bounding box center [1199, 322] width 36 height 202
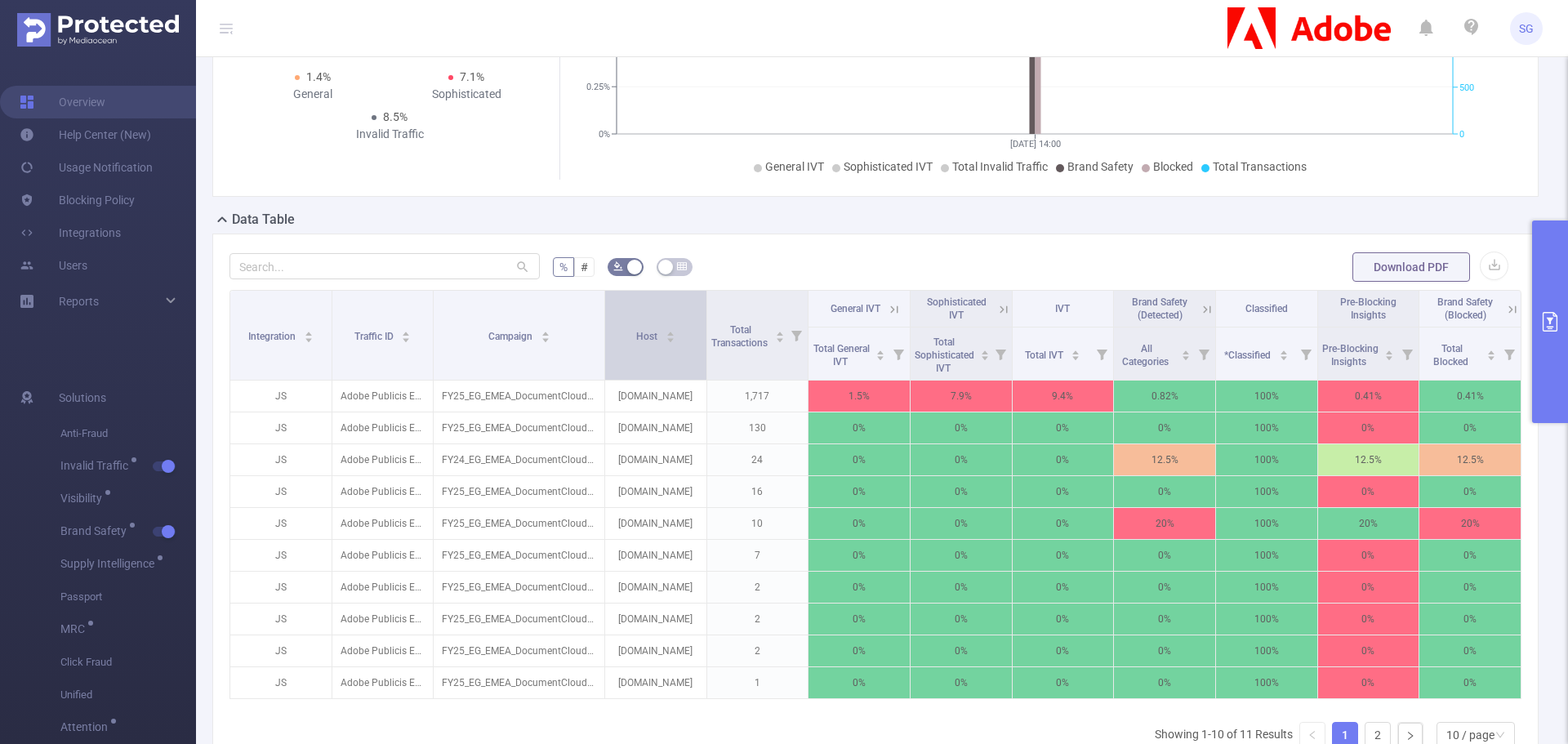
drag, startPoint x: 547, startPoint y: 330, endPoint x: 598, endPoint y: 324, distance: 51.4
click at [601, 324] on span at bounding box center [604, 335] width 8 height 89
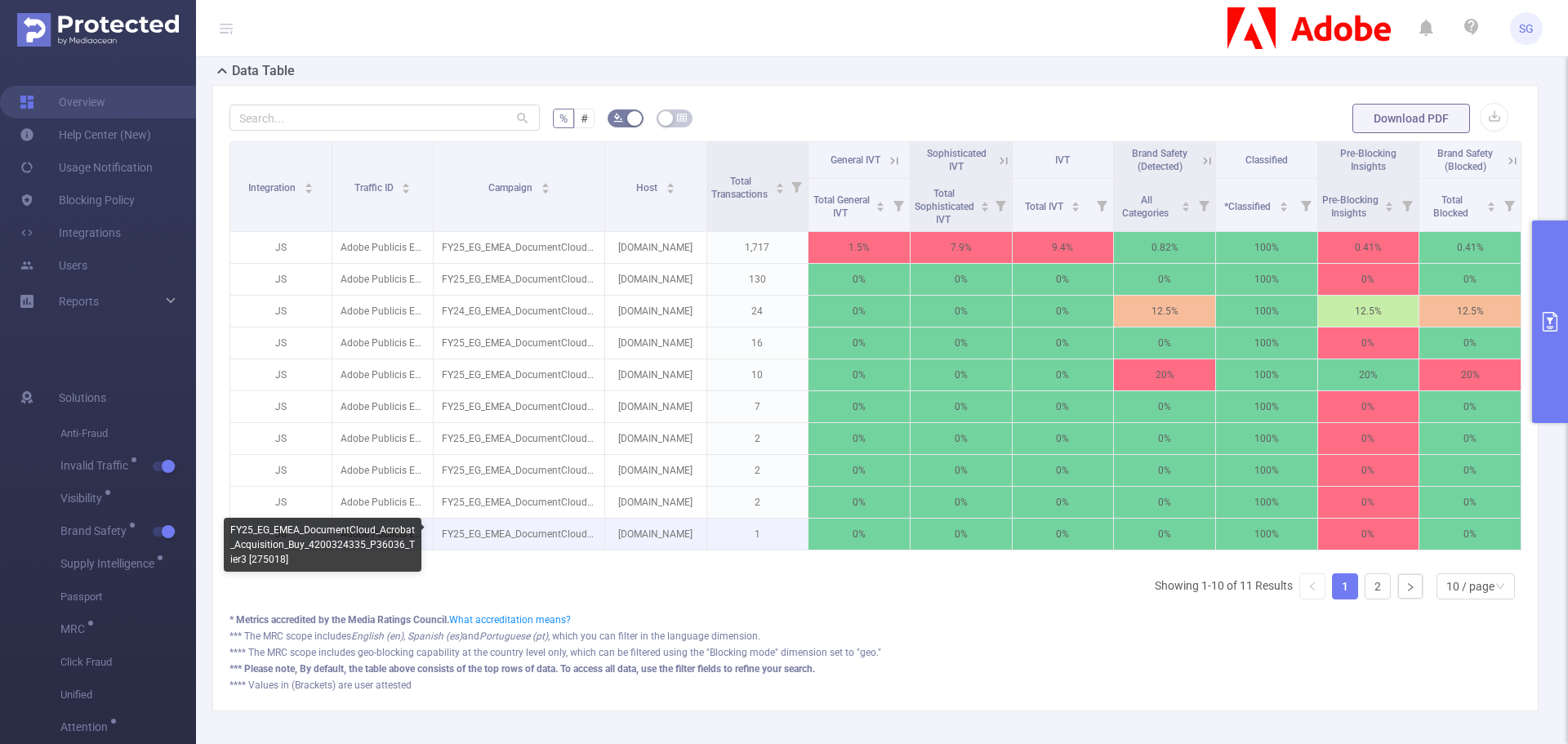
scroll to position [294, 0]
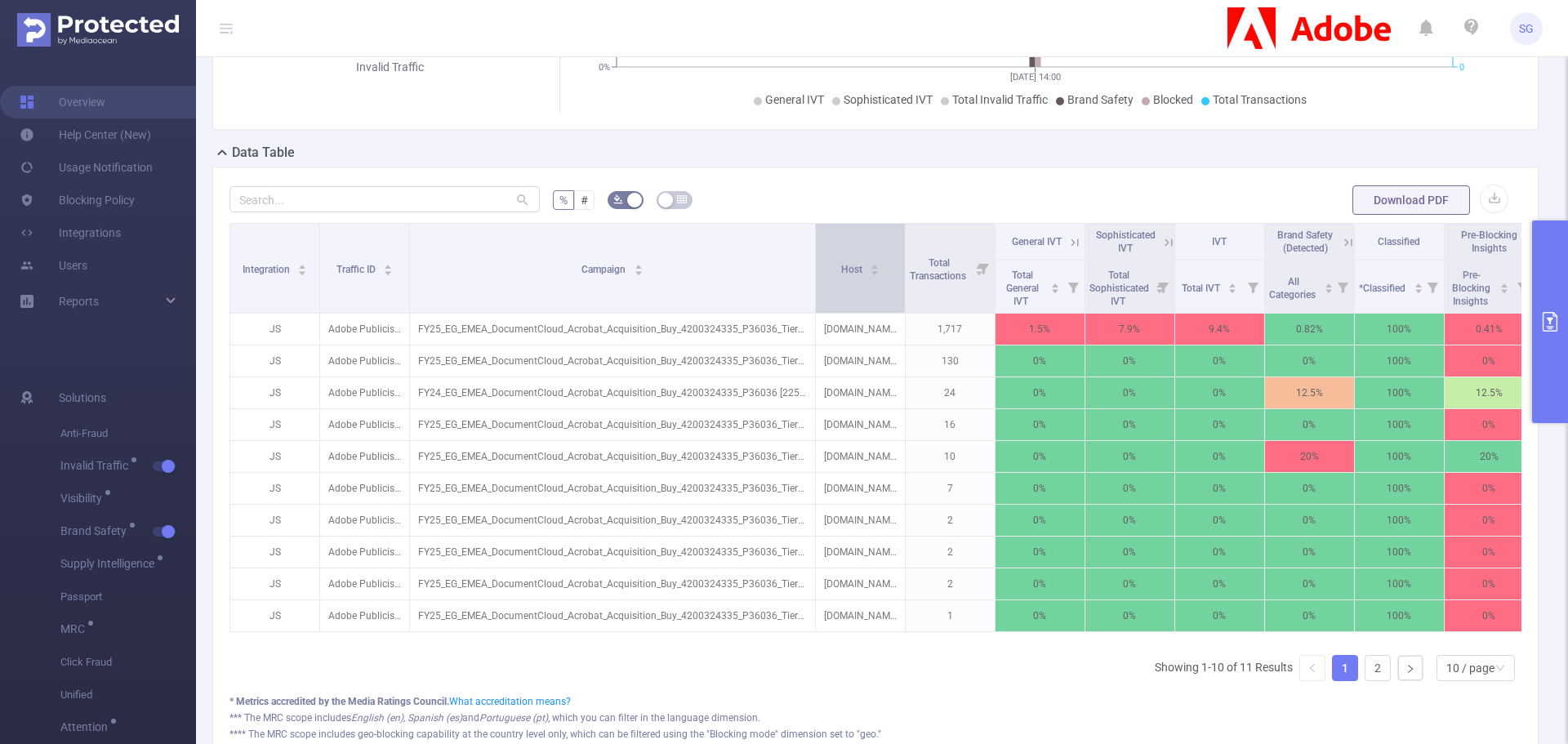
drag, startPoint x: 599, startPoint y: 263, endPoint x: 831, endPoint y: 252, distance: 232.3
click at [831, 252] on tr "Integration Traffic ID Campaign Host Total Transactions General IVT Sophisticat…" at bounding box center [928, 242] width 1394 height 37
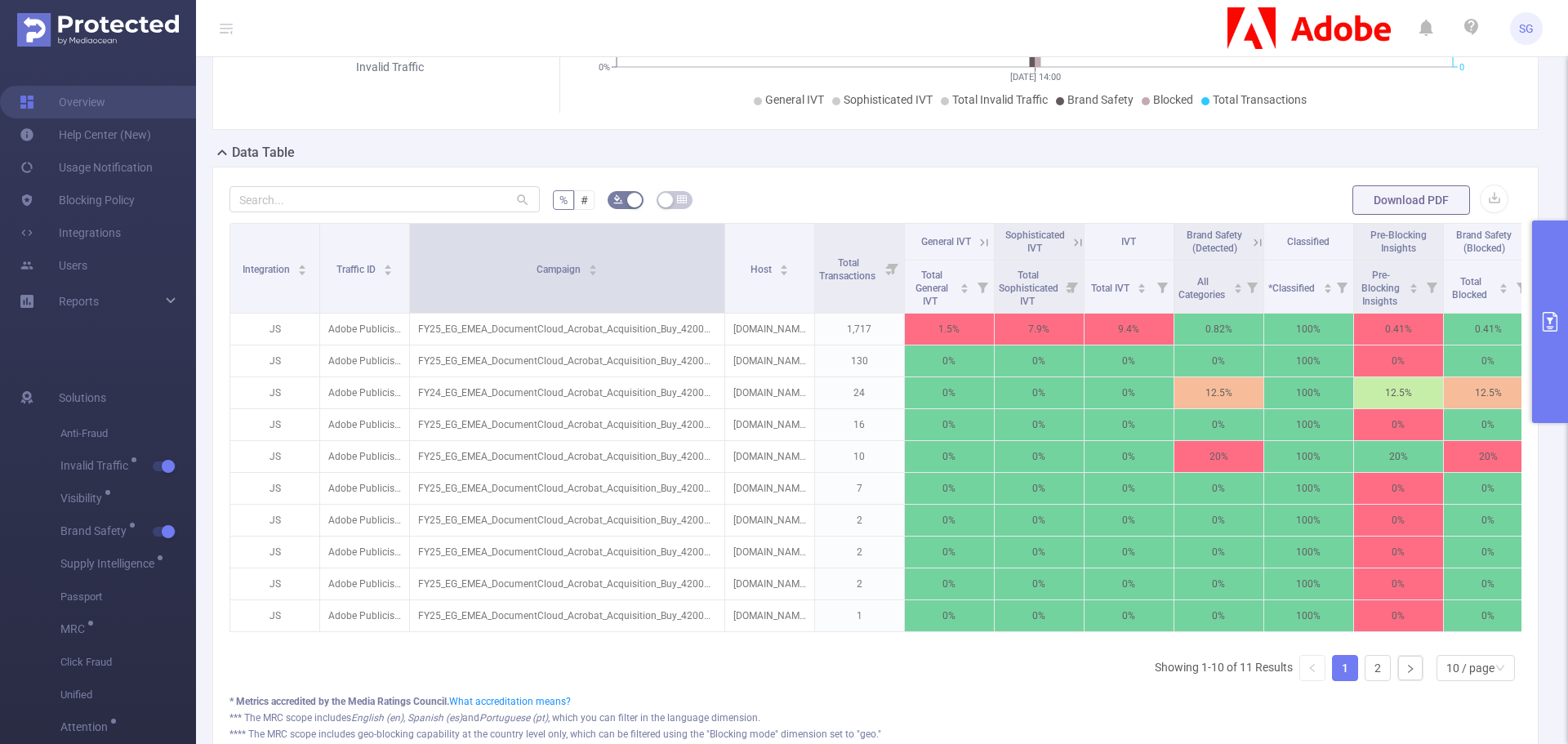
drag, startPoint x: 814, startPoint y: 275, endPoint x: 723, endPoint y: 287, distance: 91.8
click at [723, 287] on span at bounding box center [724, 268] width 8 height 89
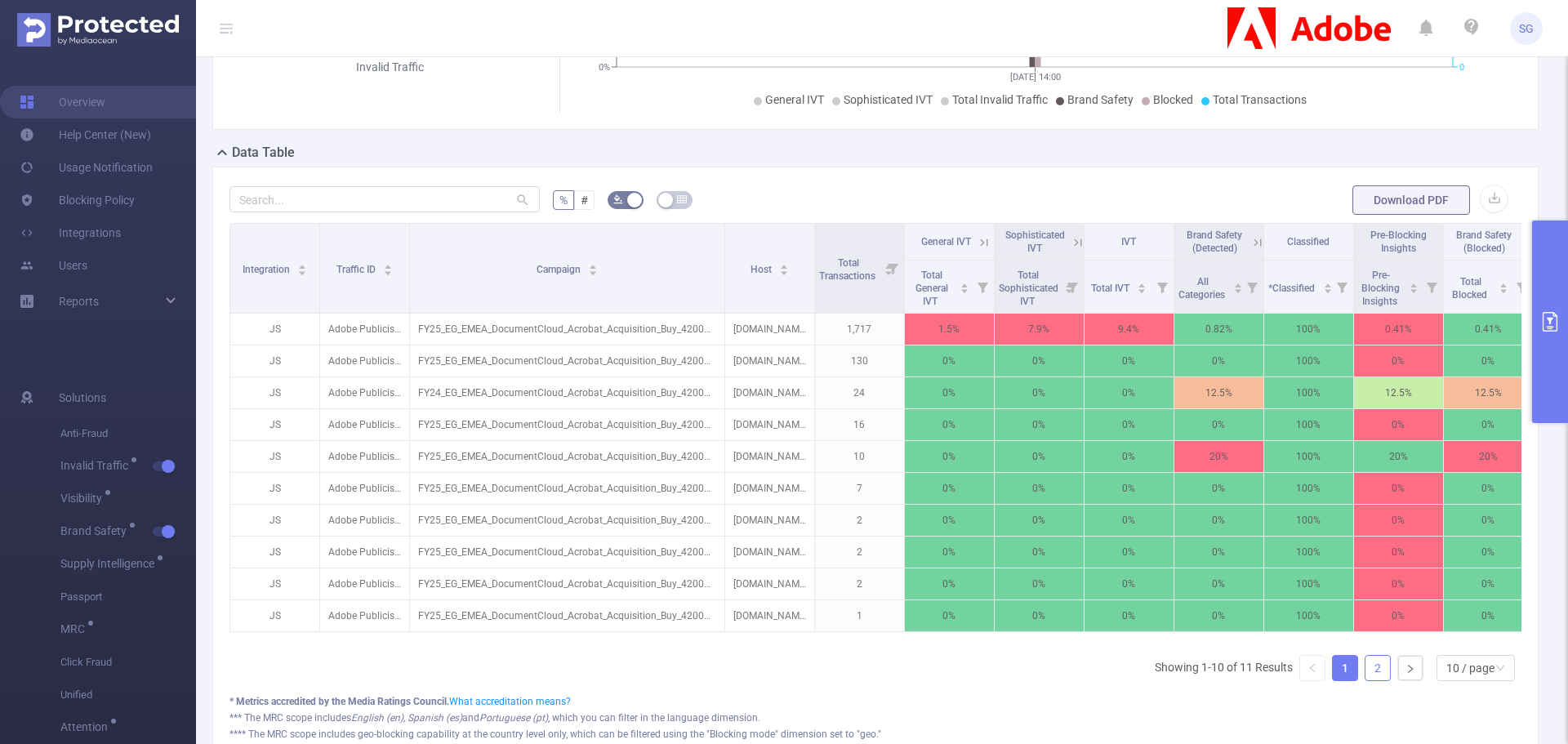
click at [1366, 671] on link "2" at bounding box center [1378, 668] width 25 height 25
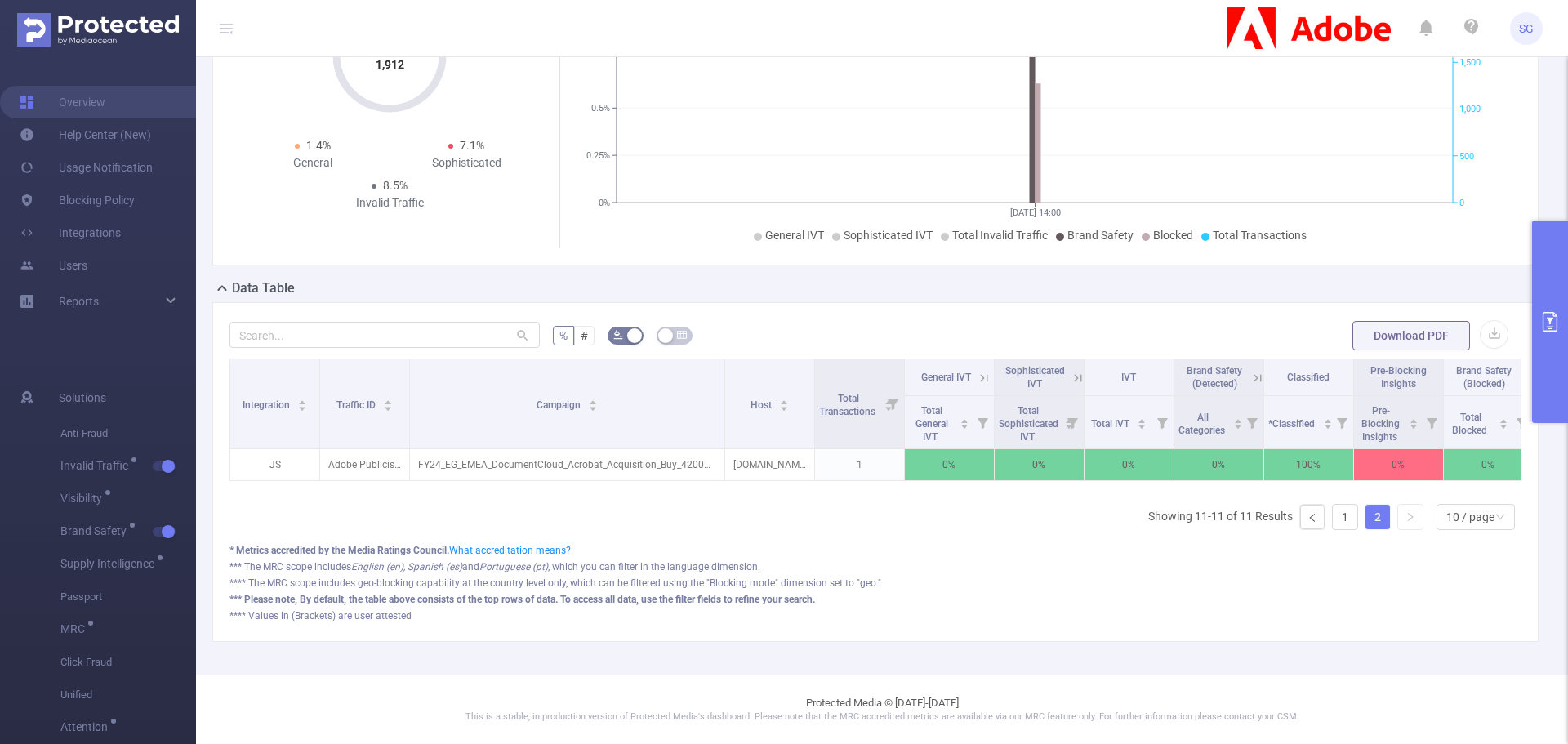
scroll to position [171, 0]
click at [1336, 523] on link "1" at bounding box center [1345, 517] width 25 height 25
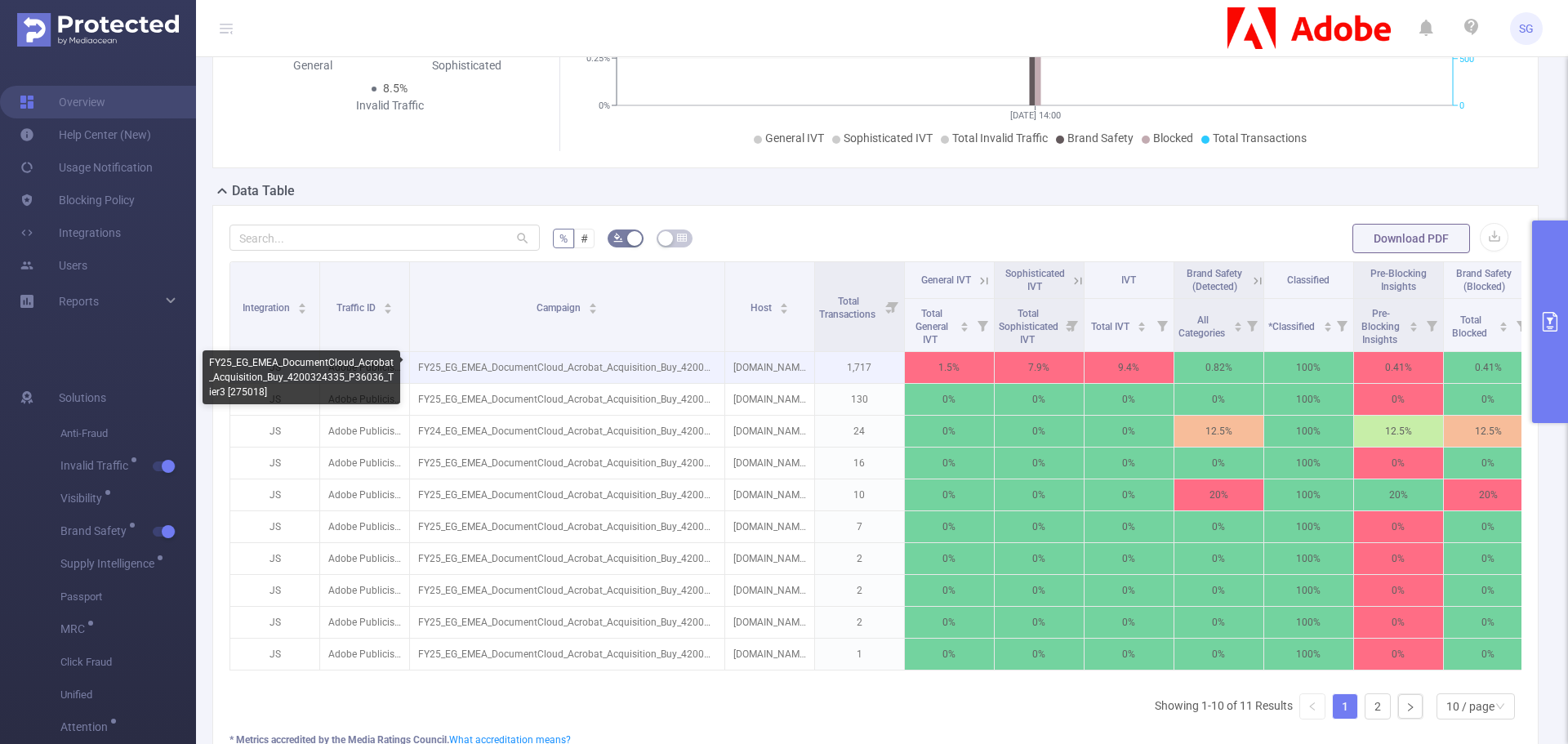
scroll to position [253, 0]
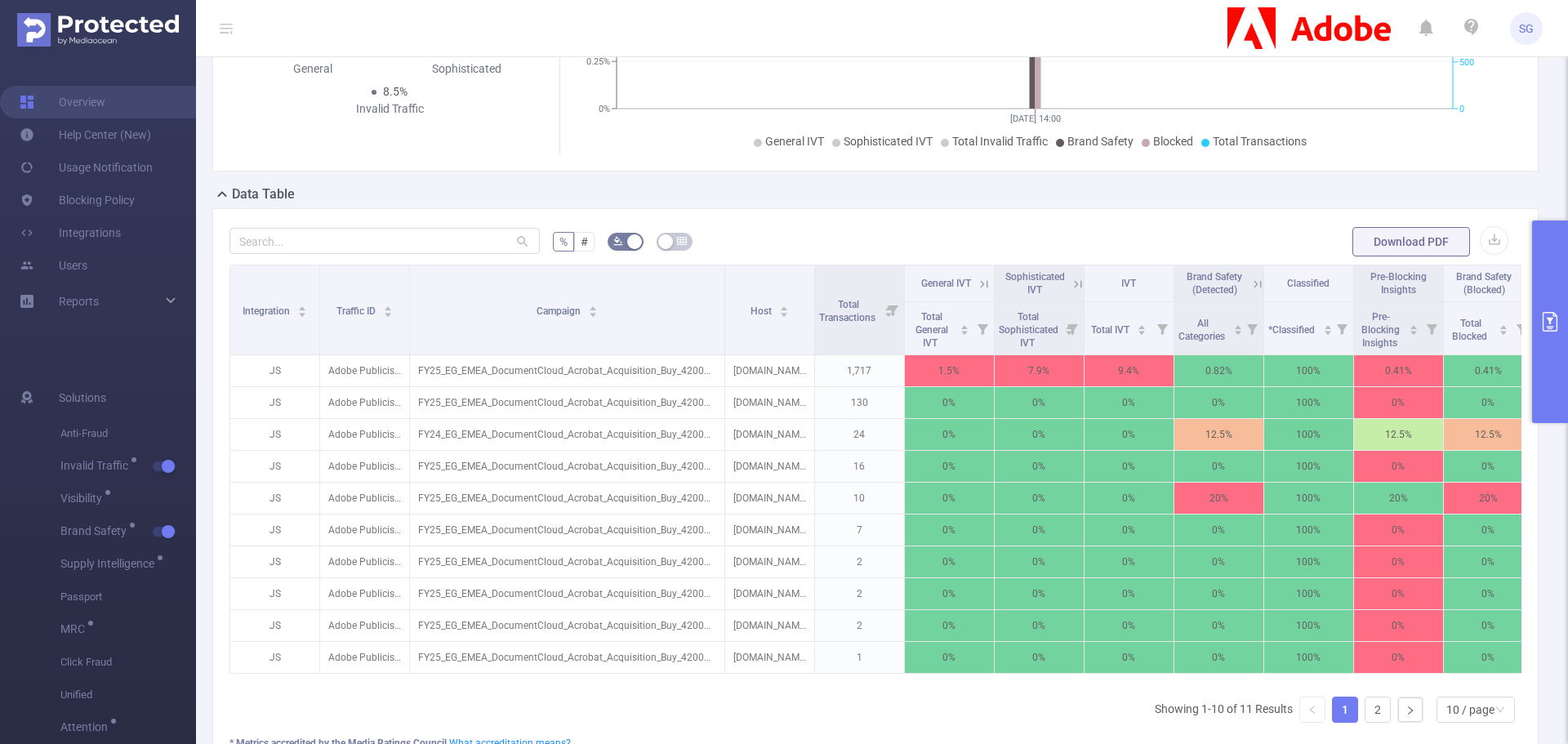
drag, startPoint x: 611, startPoint y: 159, endPoint x: 544, endPoint y: 145, distance: 68.4
click at [544, 145] on div "Total: 1,912 Total: 1,912 1.4% General 7.1% Sophisticated 8.5% Invalid Traffic" at bounding box center [391, 17] width 323 height 275
click at [1554, 302] on button "primary" at bounding box center [1550, 322] width 36 height 202
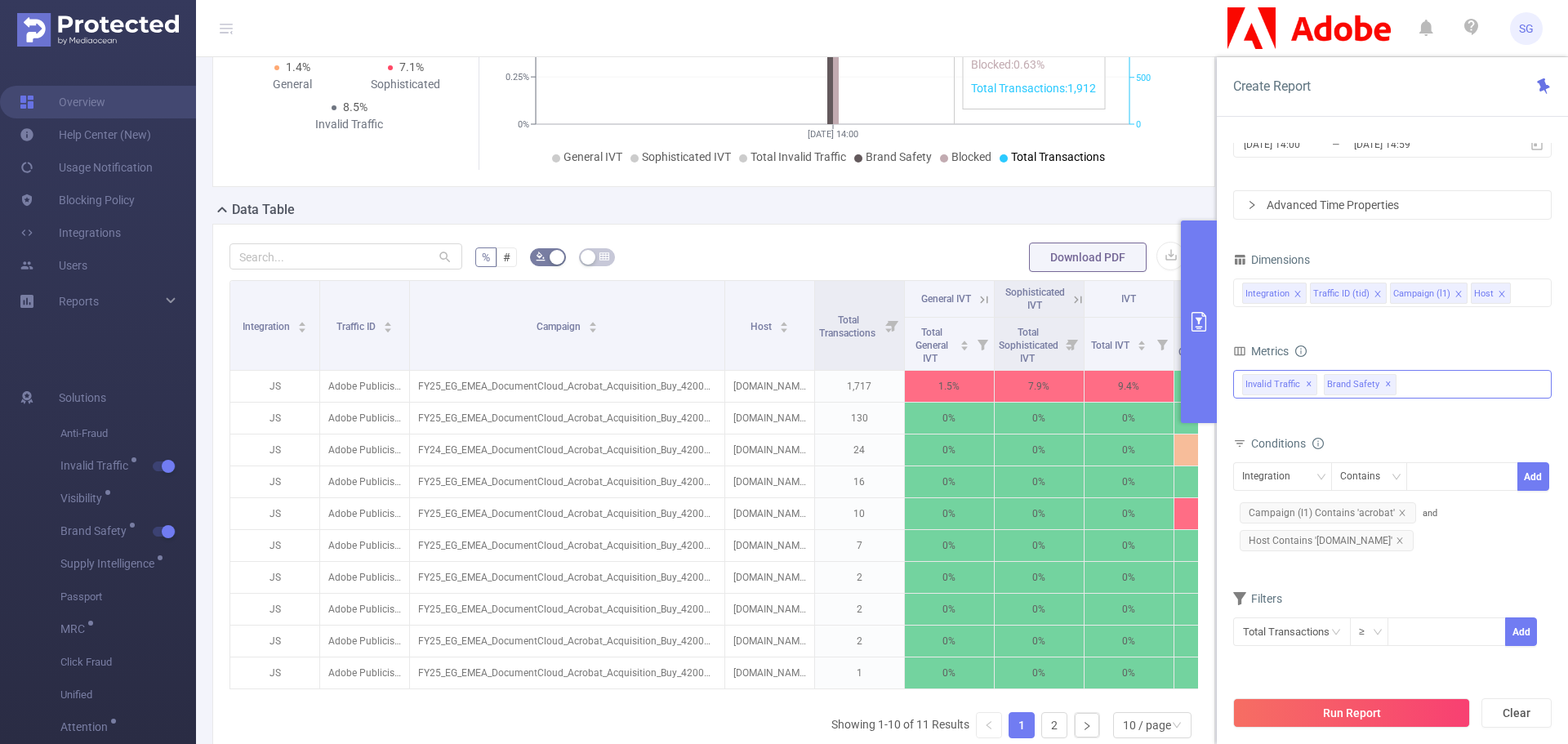
click at [1385, 376] on span "✕" at bounding box center [1388, 384] width 6 height 19
click at [1374, 295] on icon "icon: close" at bounding box center [1377, 293] width 8 height 8
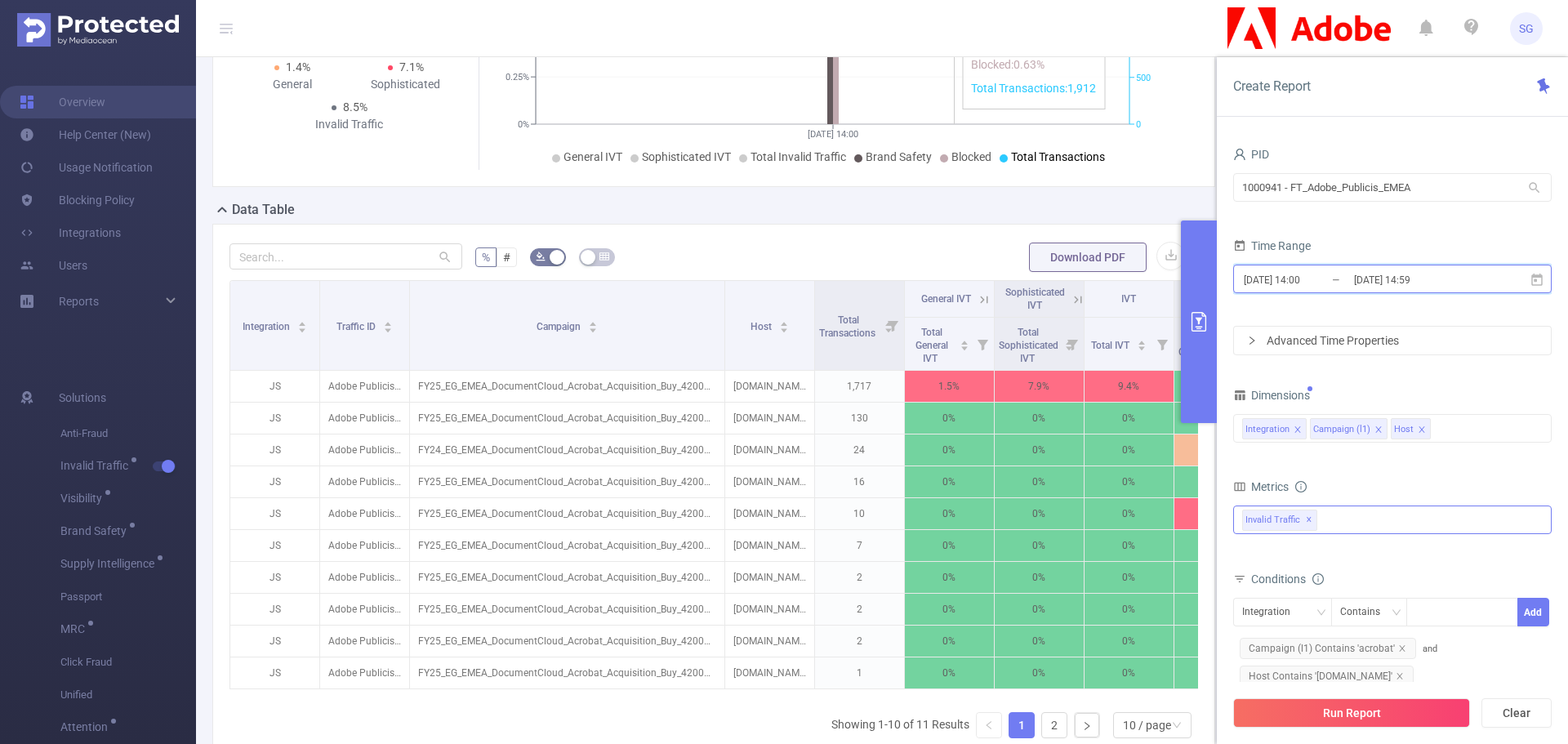
click at [1541, 278] on icon at bounding box center [1537, 280] width 15 height 15
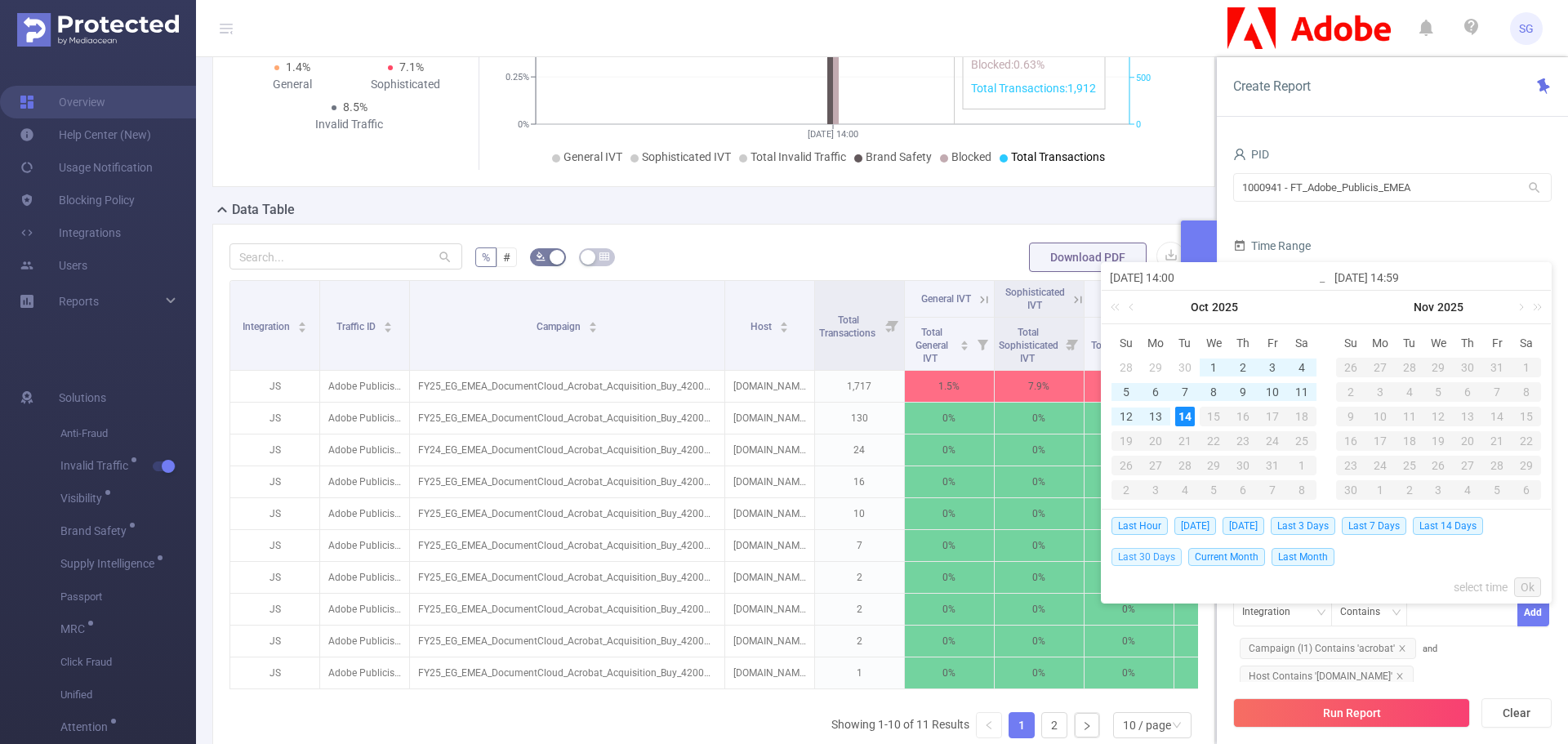
click at [1143, 551] on span "Last 30 Days" at bounding box center [1147, 557] width 71 height 18
type input "[DATE] 00:00"
type input "[DATE] 23:59"
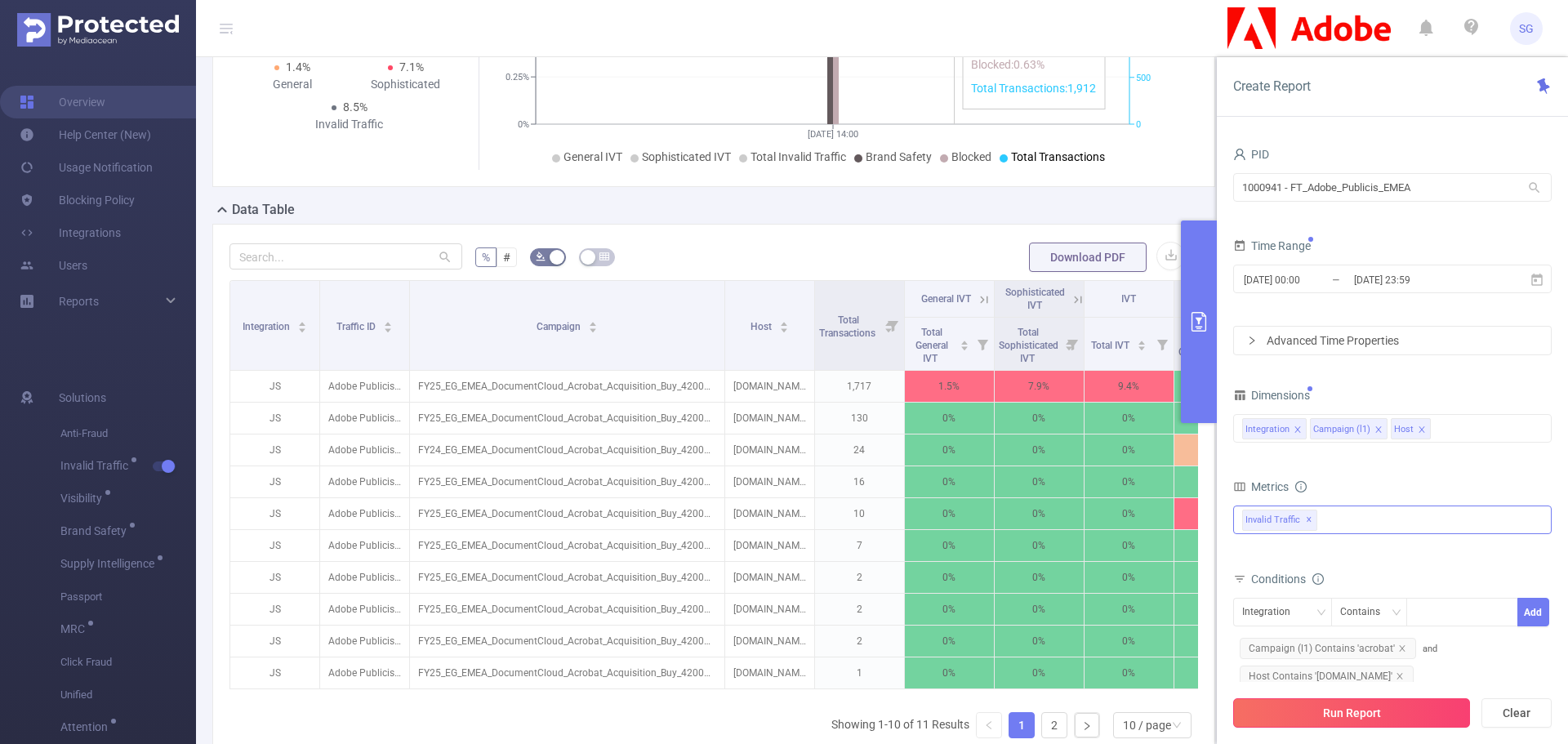
click at [1359, 710] on button "Run Report" at bounding box center [1352, 713] width 237 height 29
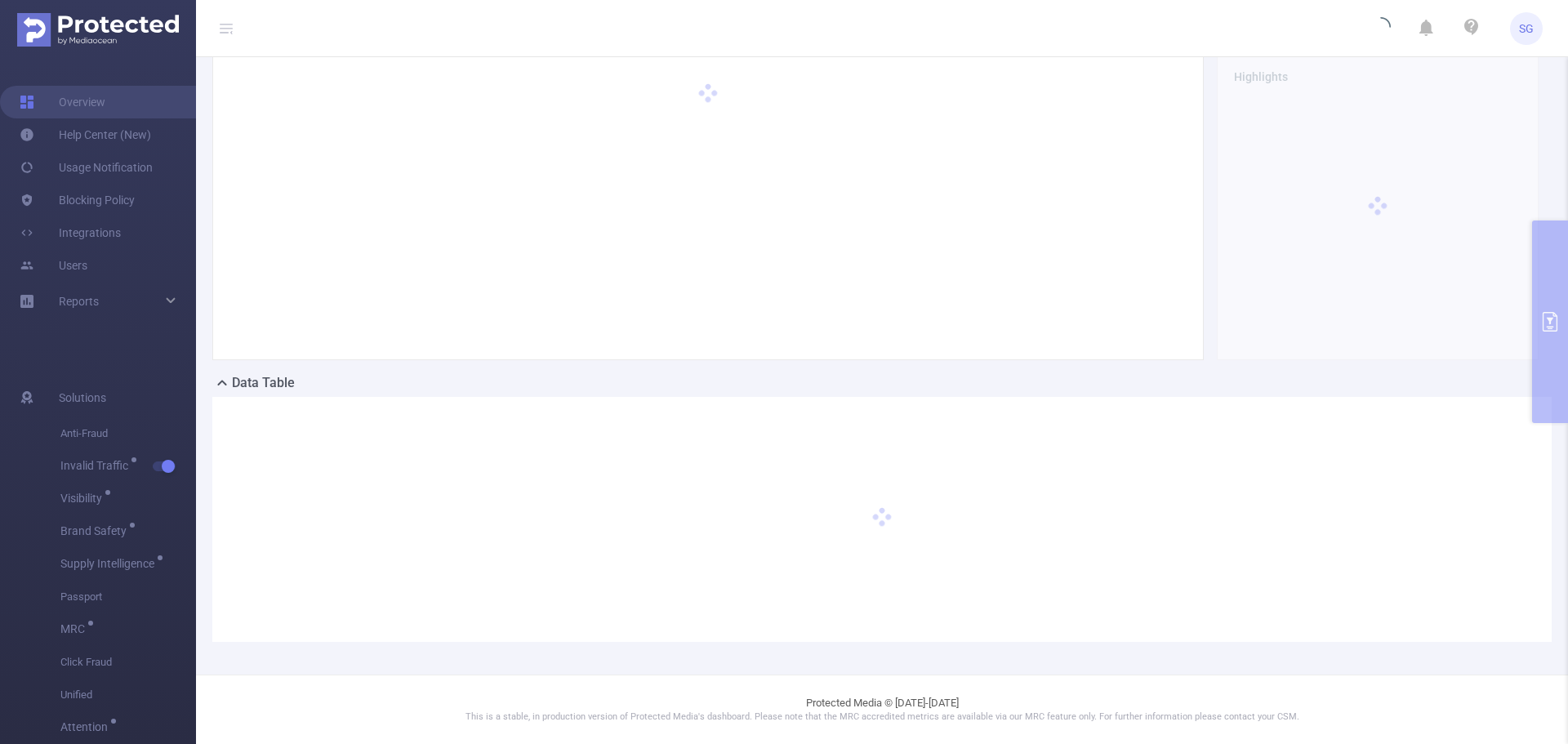
scroll to position [64, 0]
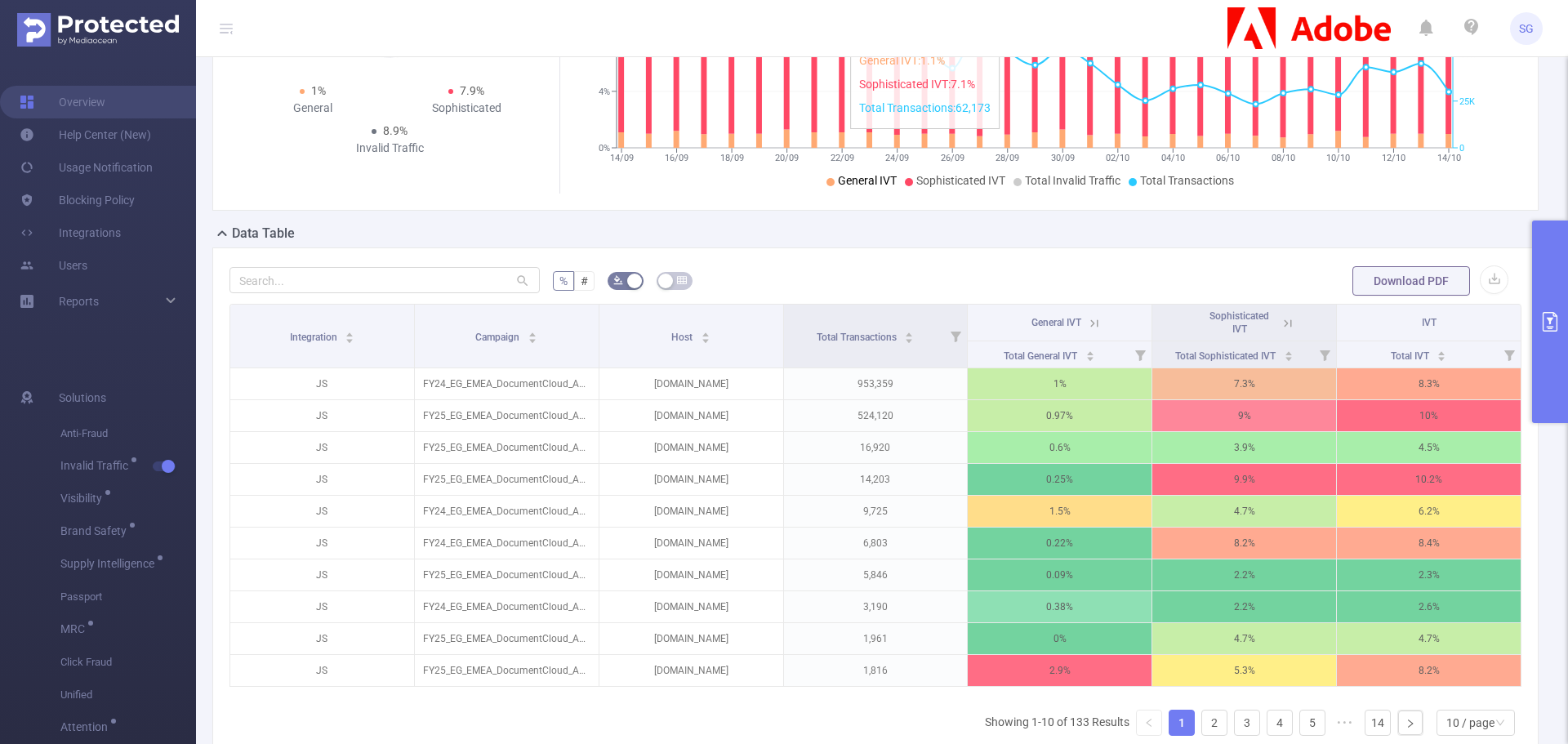
scroll to position [227, 0]
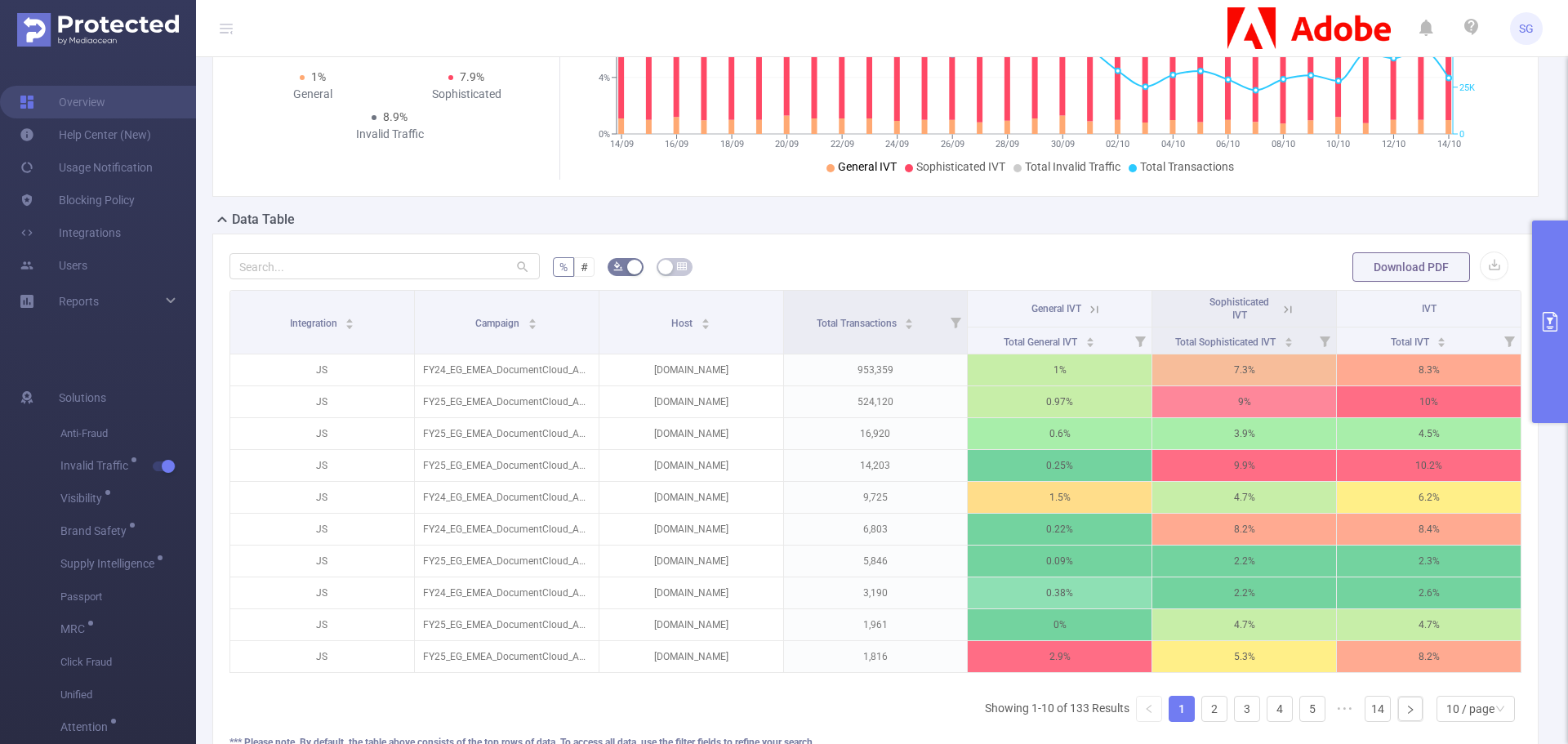
click at [1553, 310] on button "primary" at bounding box center [1550, 322] width 36 height 202
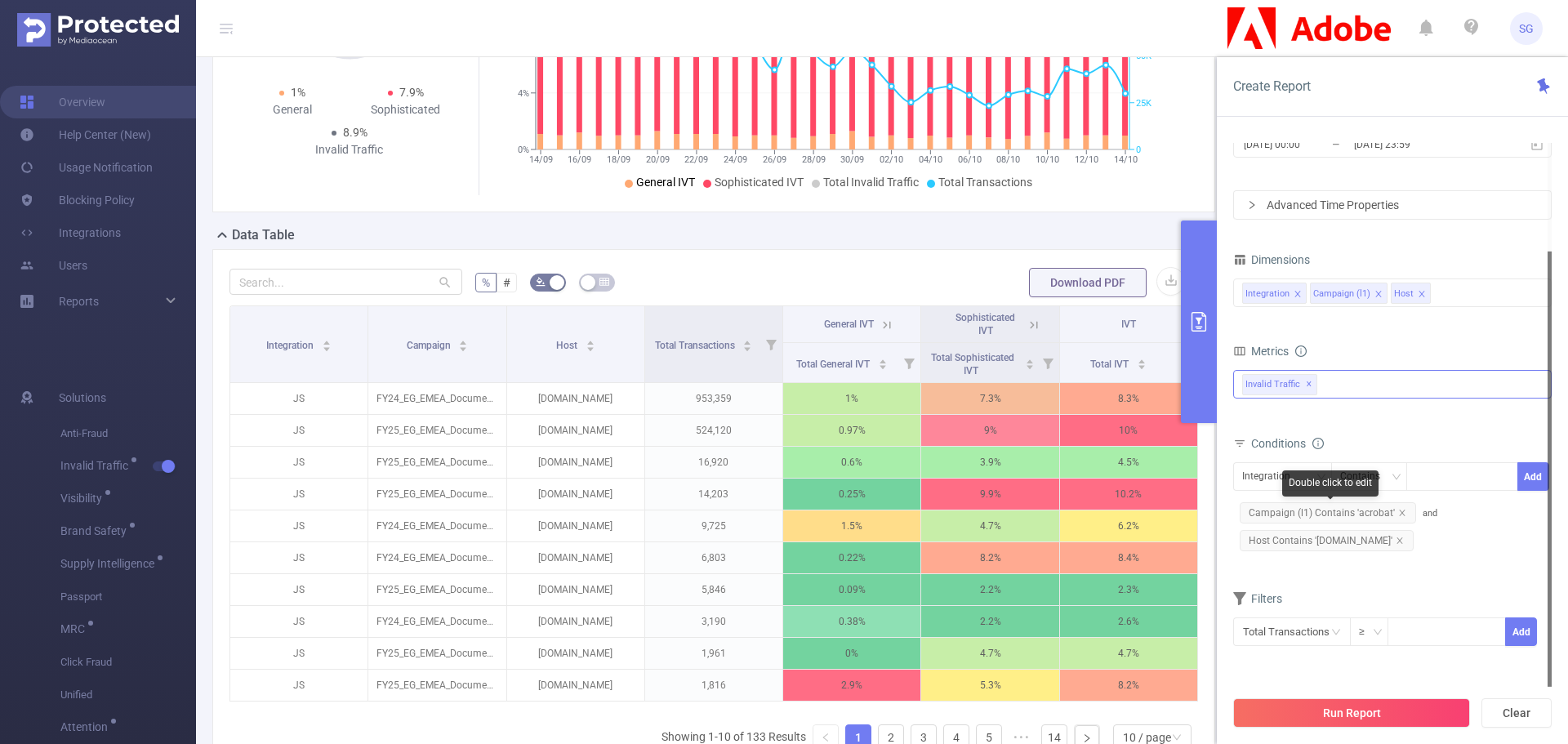
click at [1401, 517] on span "Campaign (l1) Contains 'acrobat'" at bounding box center [1329, 513] width 177 height 21
click at [1399, 512] on icon "icon: close" at bounding box center [1402, 512] width 5 height 5
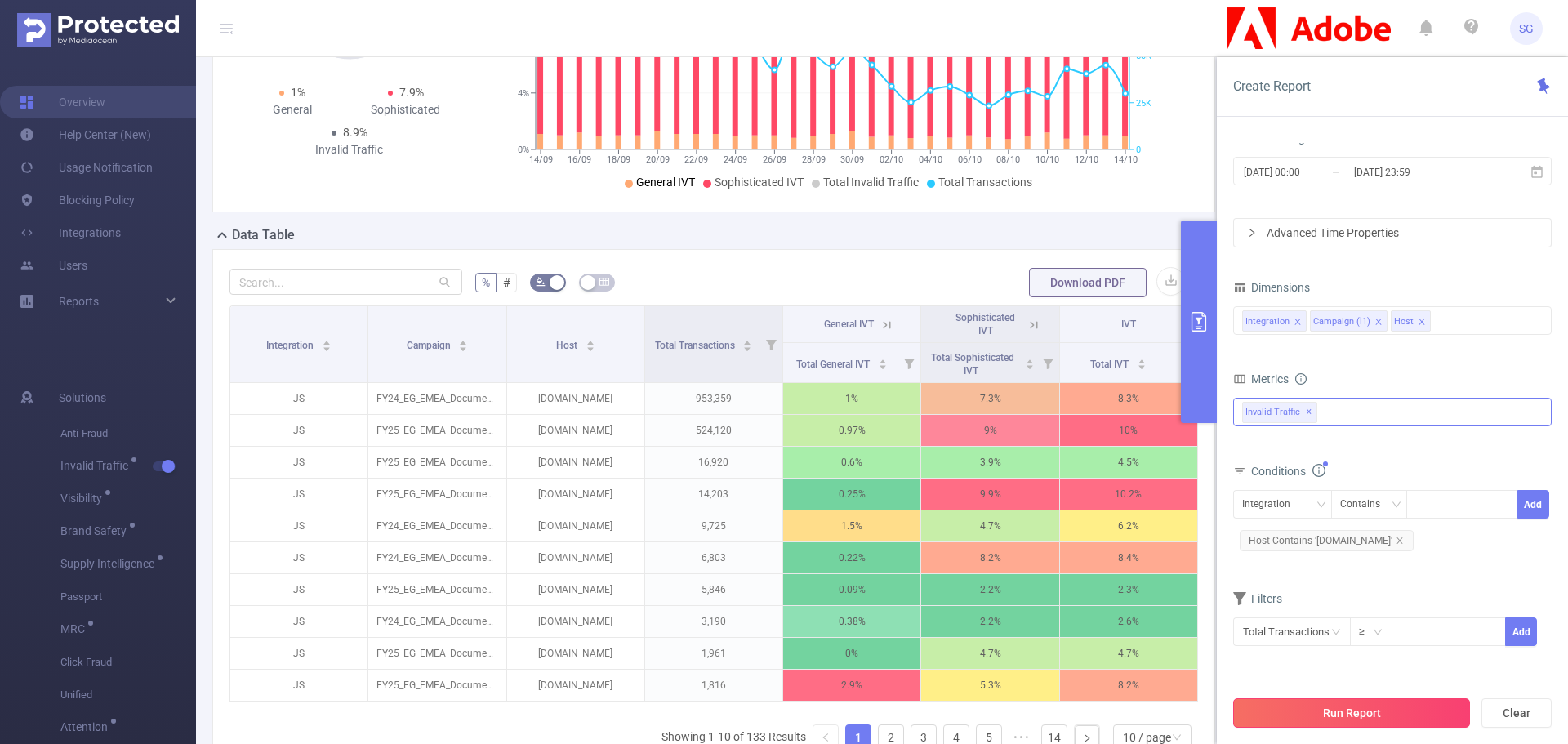
click at [1375, 716] on button "Run Report" at bounding box center [1352, 713] width 237 height 29
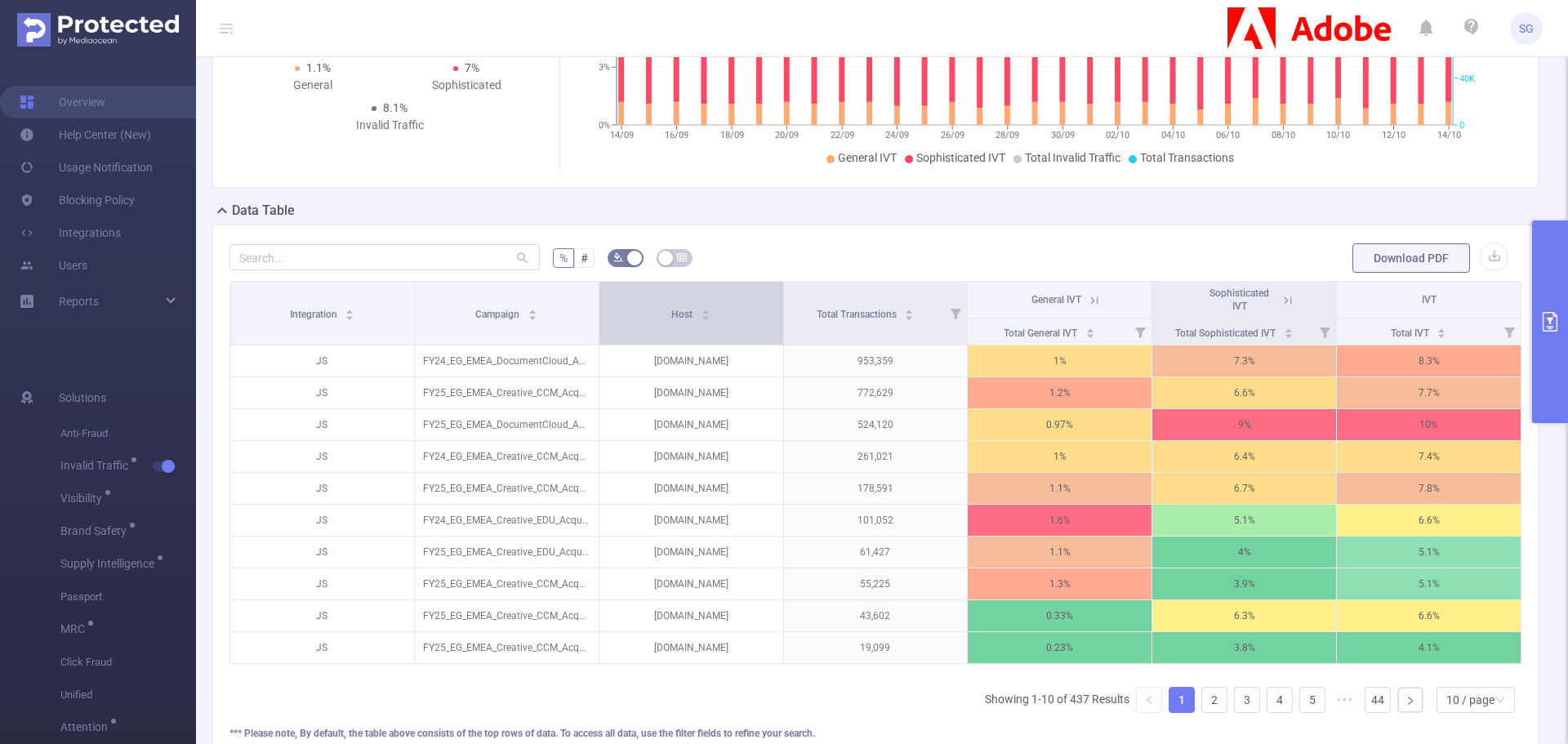
scroll to position [243, 0]
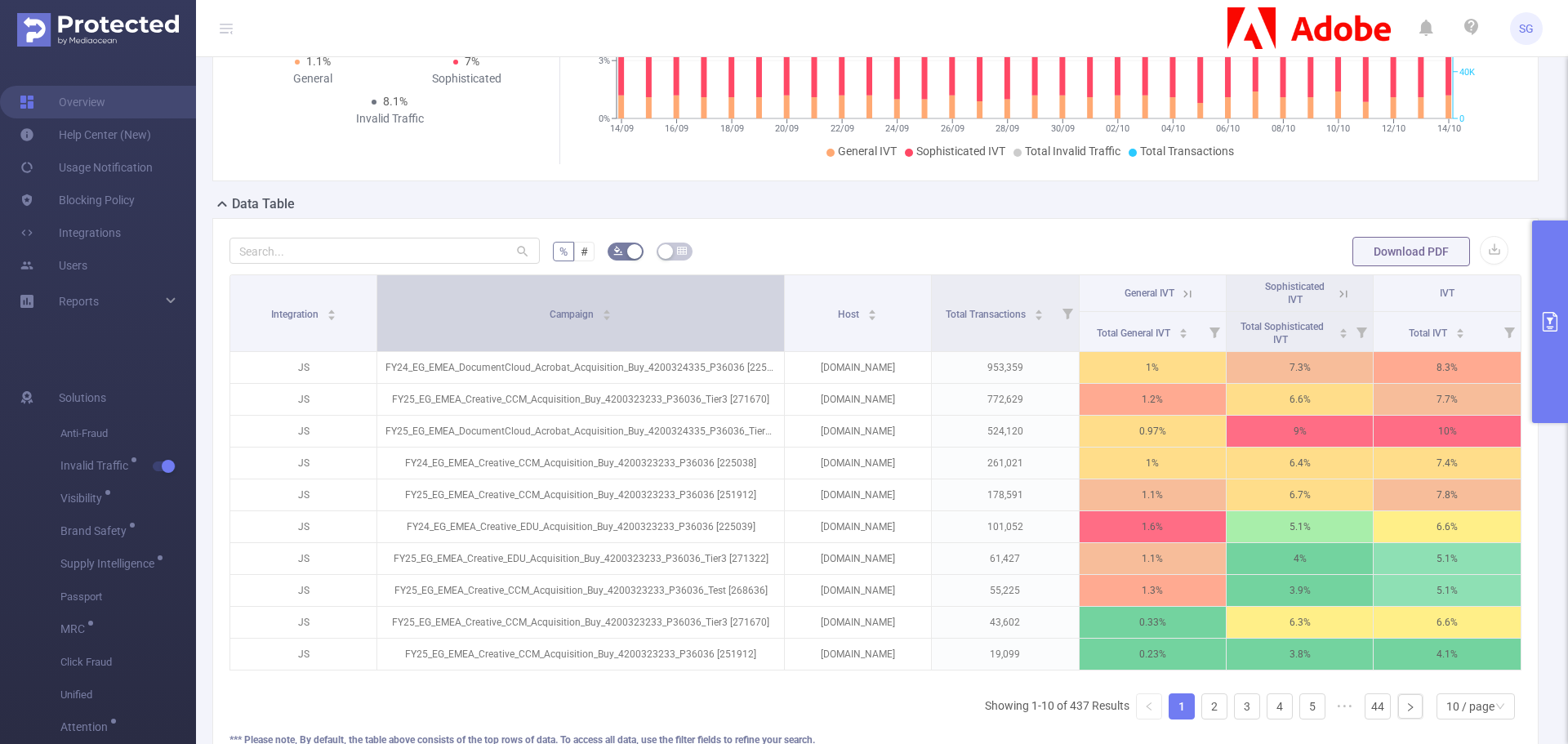
drag, startPoint x: 592, startPoint y: 323, endPoint x: 713, endPoint y: 320, distance: 121.0
click at [713, 320] on th "Campaign" at bounding box center [580, 314] width 406 height 77
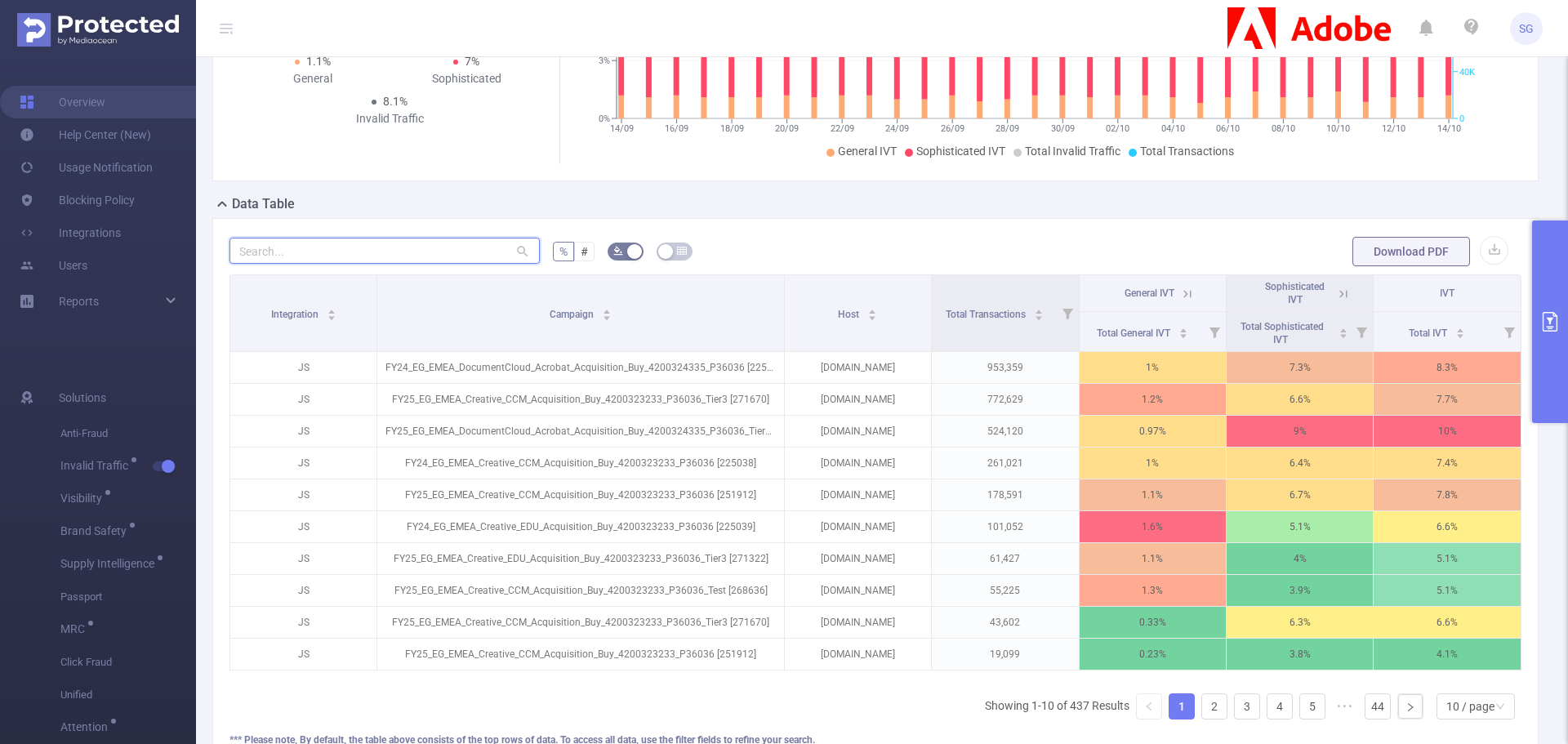
click at [405, 255] on input "text" at bounding box center [384, 251] width 310 height 27
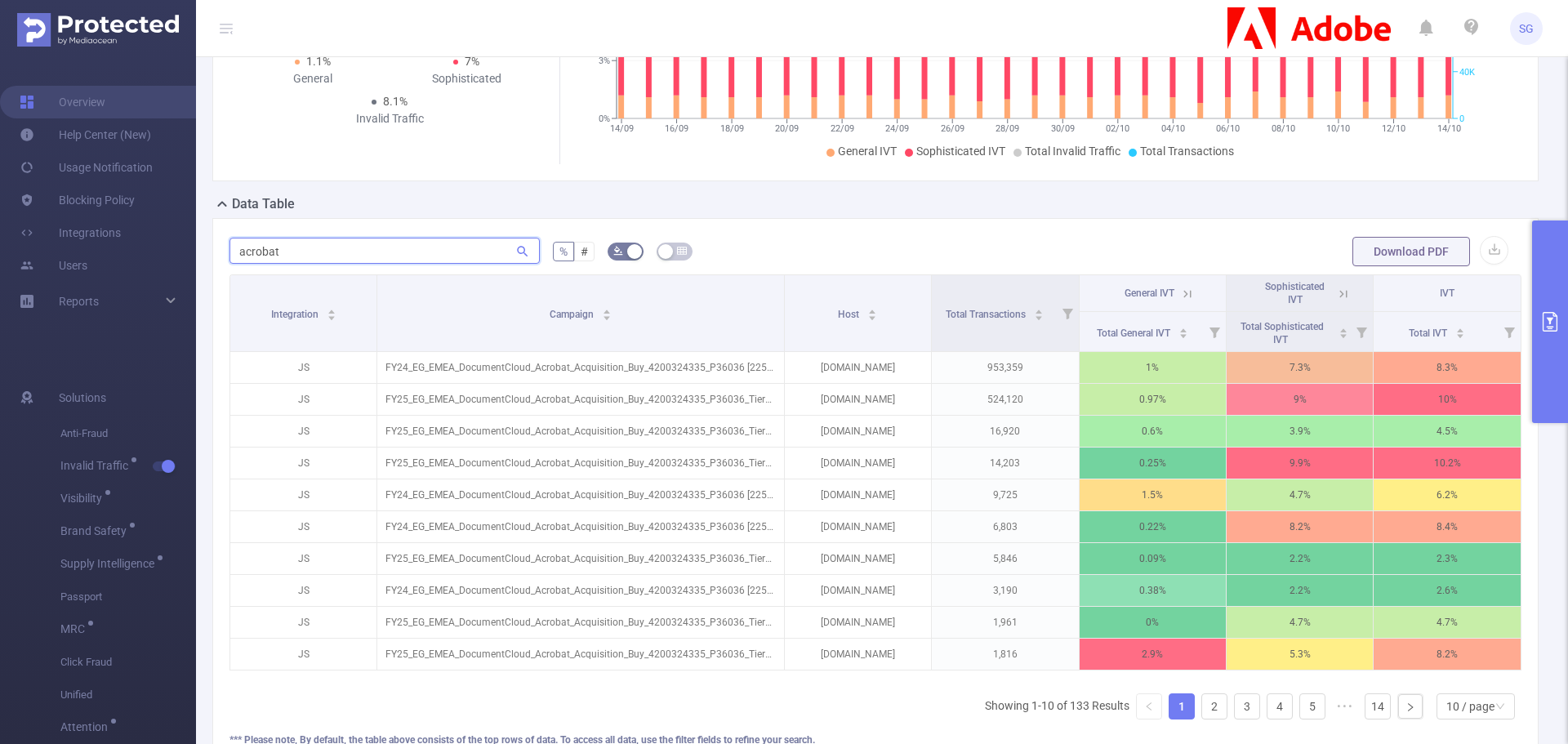
type input "acrobat"
click at [838, 308] on div "Host" at bounding box center [858, 313] width 39 height 16
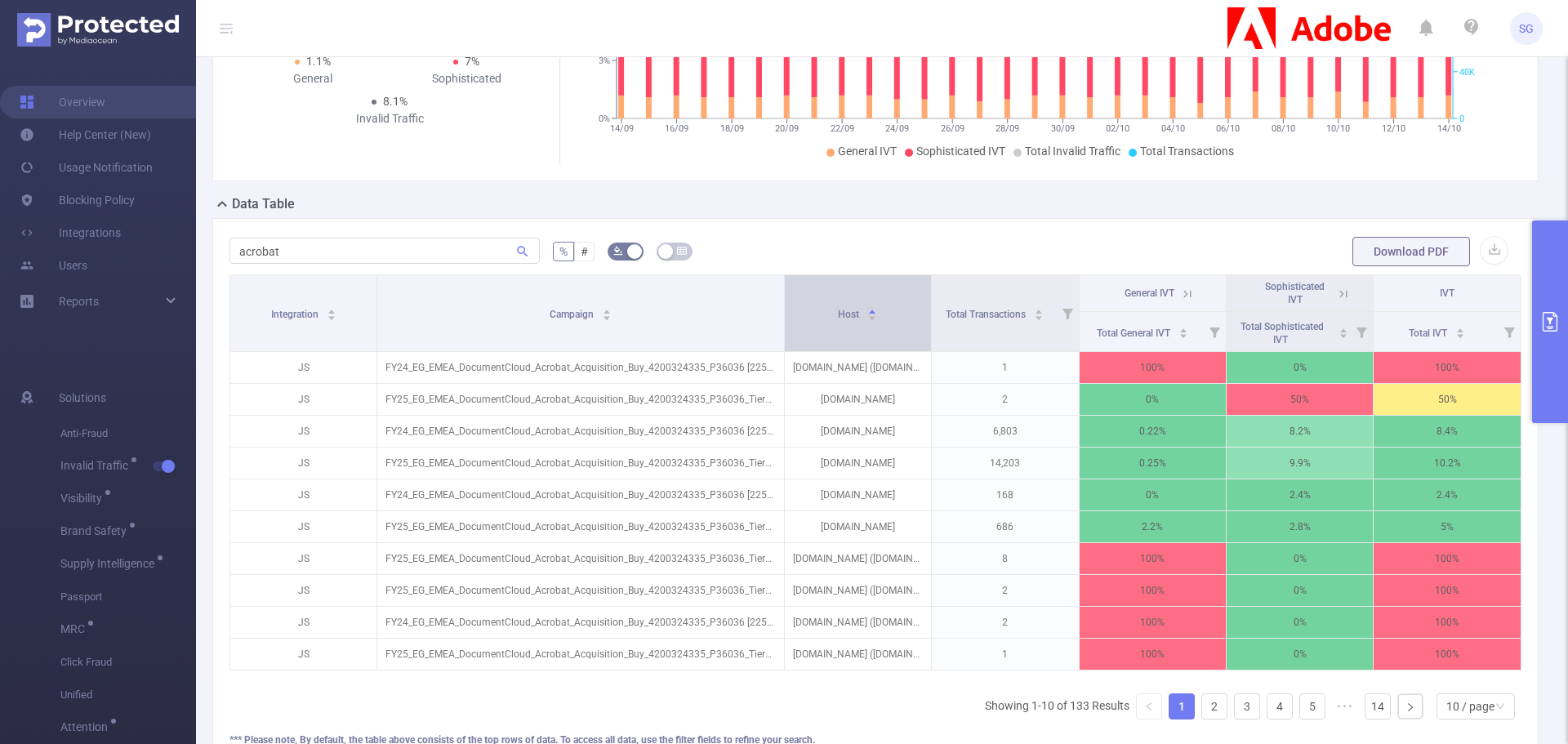
click at [838, 321] on div "Host" at bounding box center [858, 313] width 39 height 16
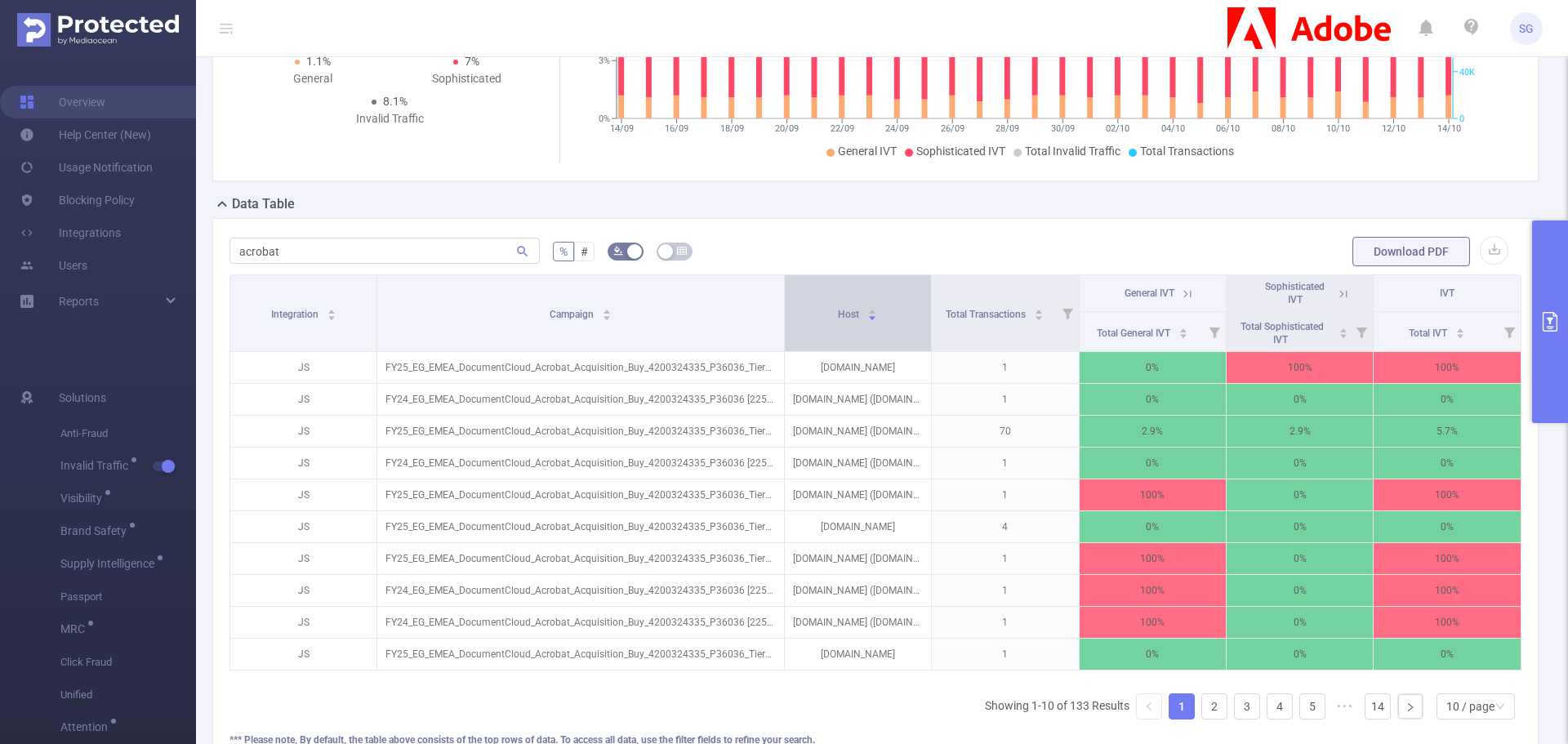
click at [838, 321] on div "Host" at bounding box center [858, 313] width 39 height 16
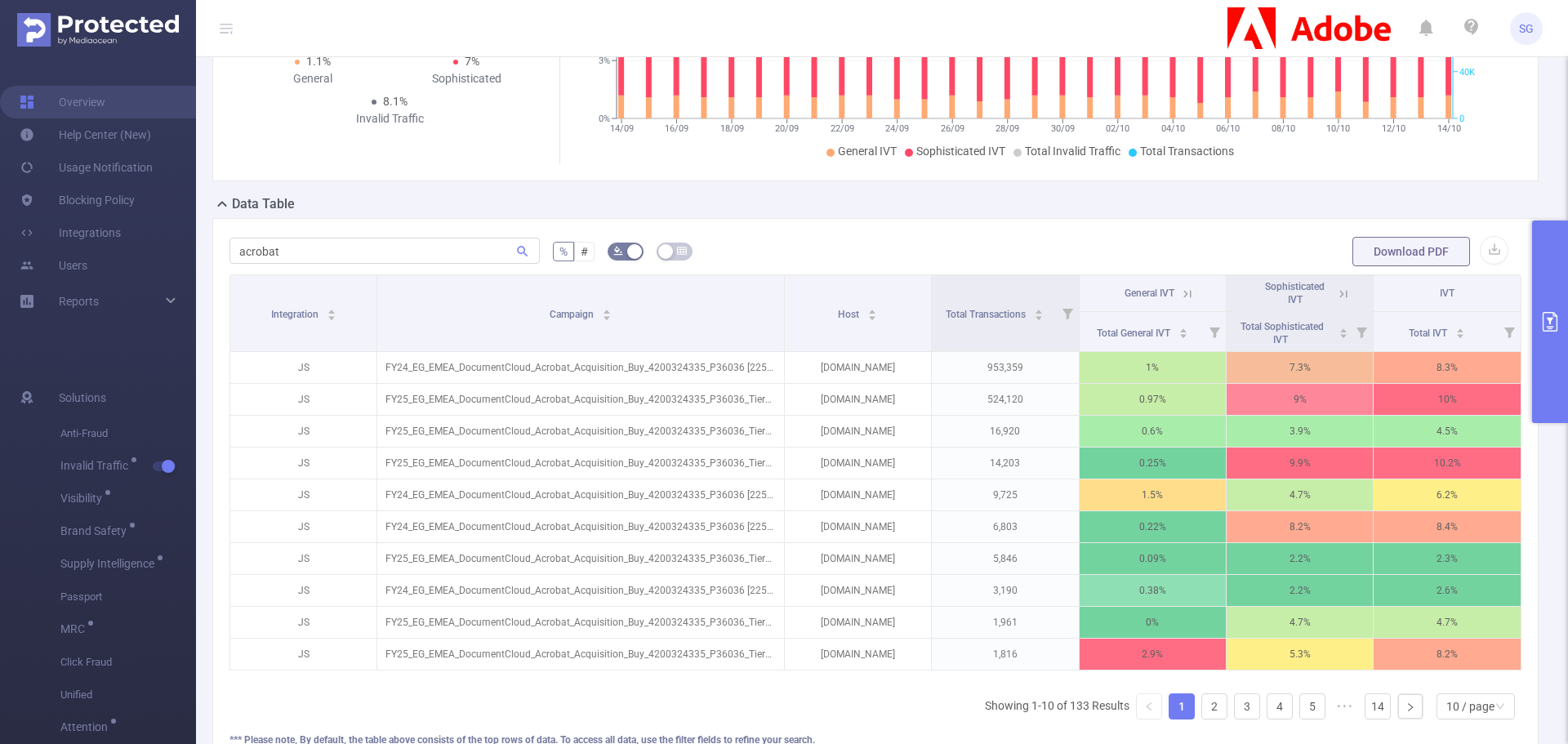
click at [1554, 314] on icon "primary" at bounding box center [1550, 322] width 15 height 19
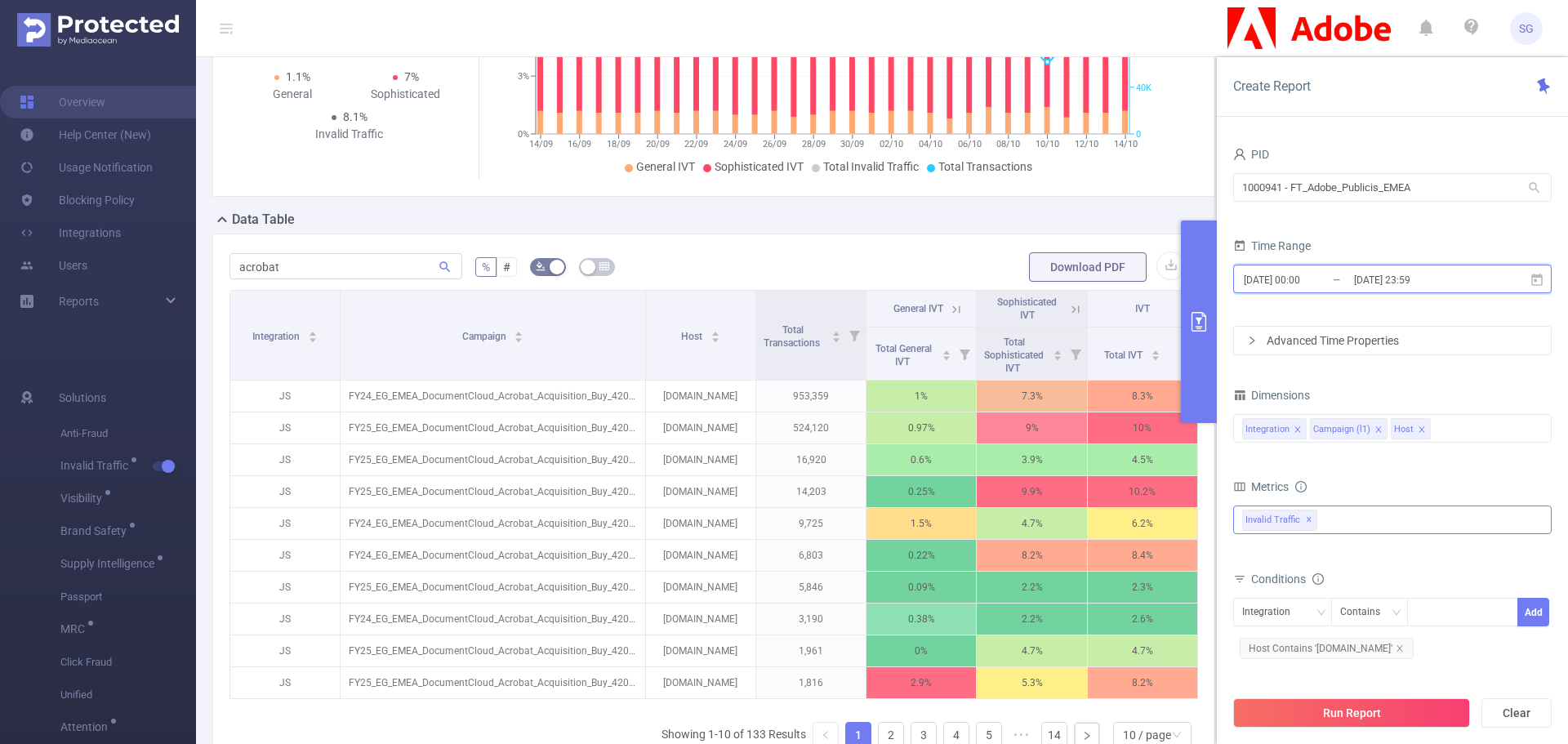
click at [1539, 278] on icon at bounding box center [1537, 280] width 15 height 15
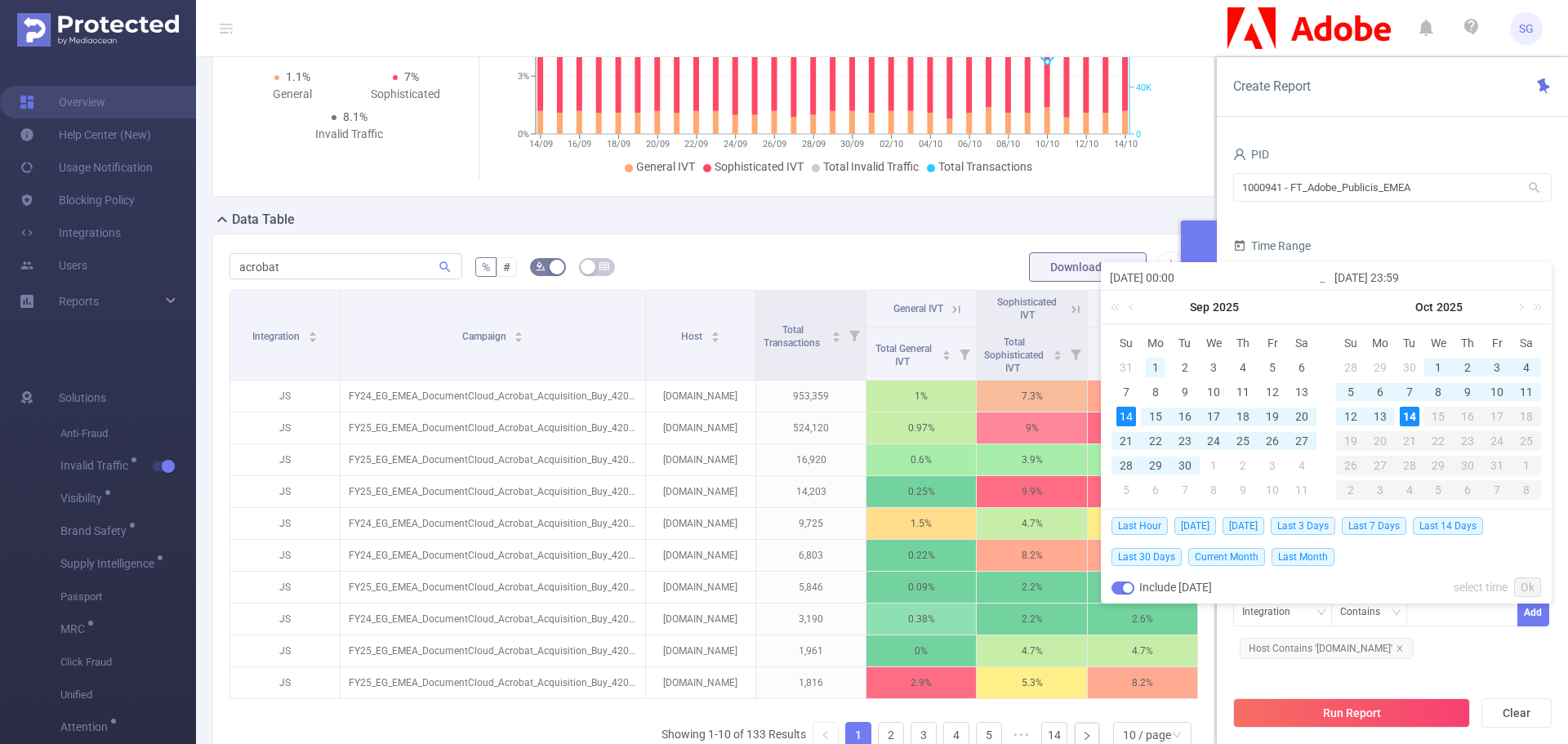
click at [1155, 367] on div "1" at bounding box center [1155, 368] width 19 height 19
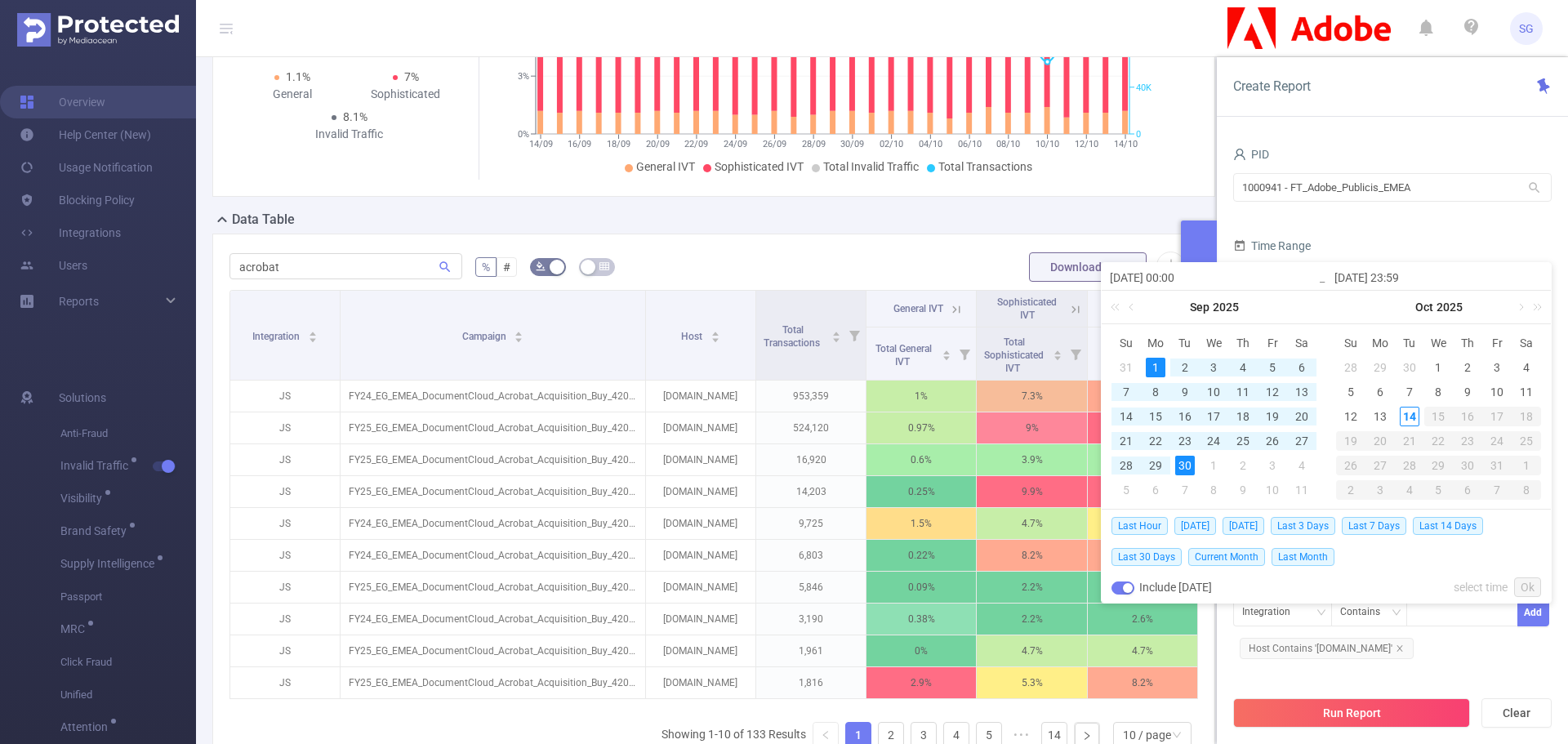
click at [1181, 466] on div "30" at bounding box center [1185, 466] width 19 height 19
type input "[DATE] 00:00"
type input "[DATE] 23:59"
type input "[DATE] 00:00"
type input "[DATE] 23:59"
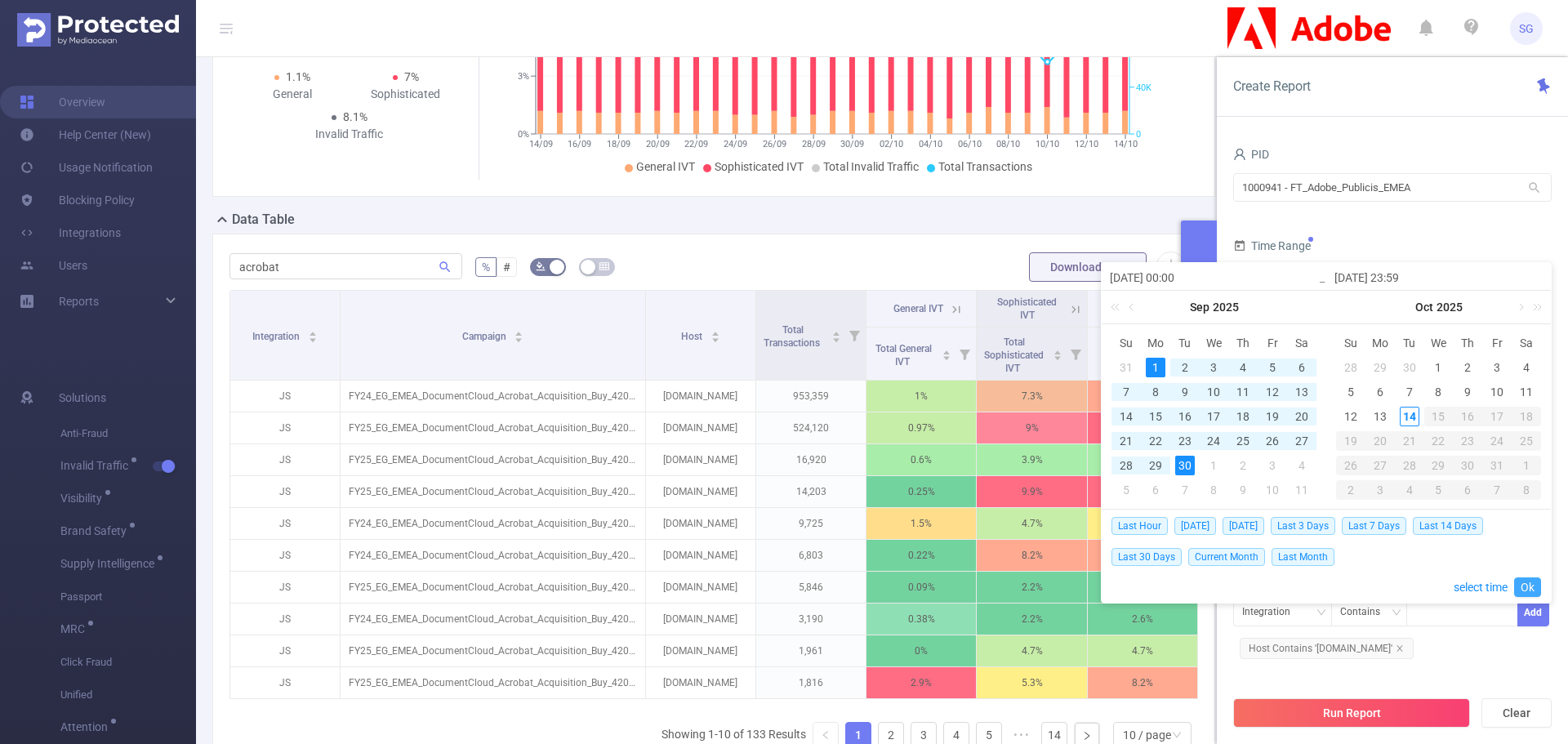
click at [1527, 591] on link "Ok" at bounding box center [1527, 588] width 27 height 19
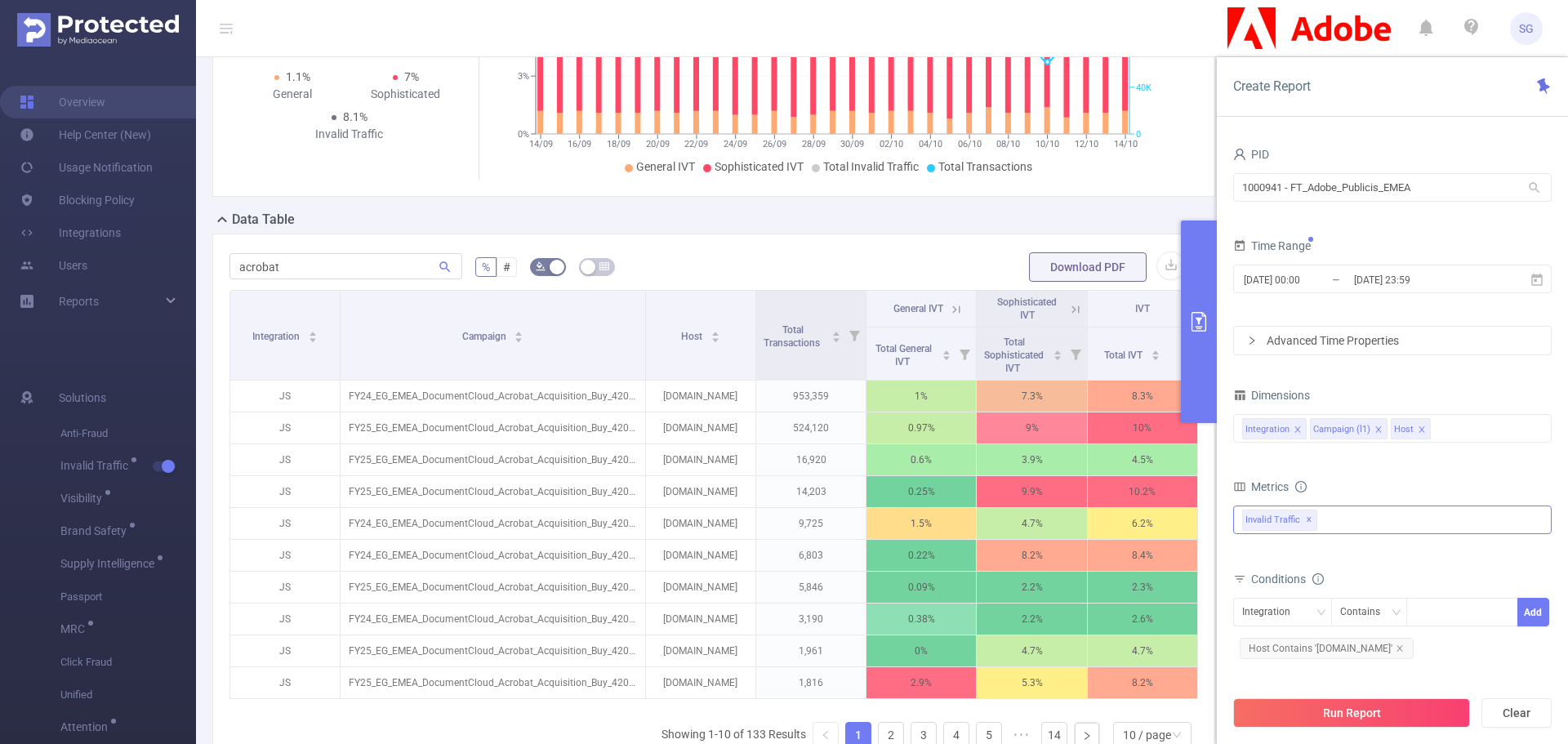
click at [1395, 729] on div "Run Report Clear" at bounding box center [1393, 713] width 352 height 62
click at [1390, 721] on button "Run Report" at bounding box center [1352, 713] width 237 height 29
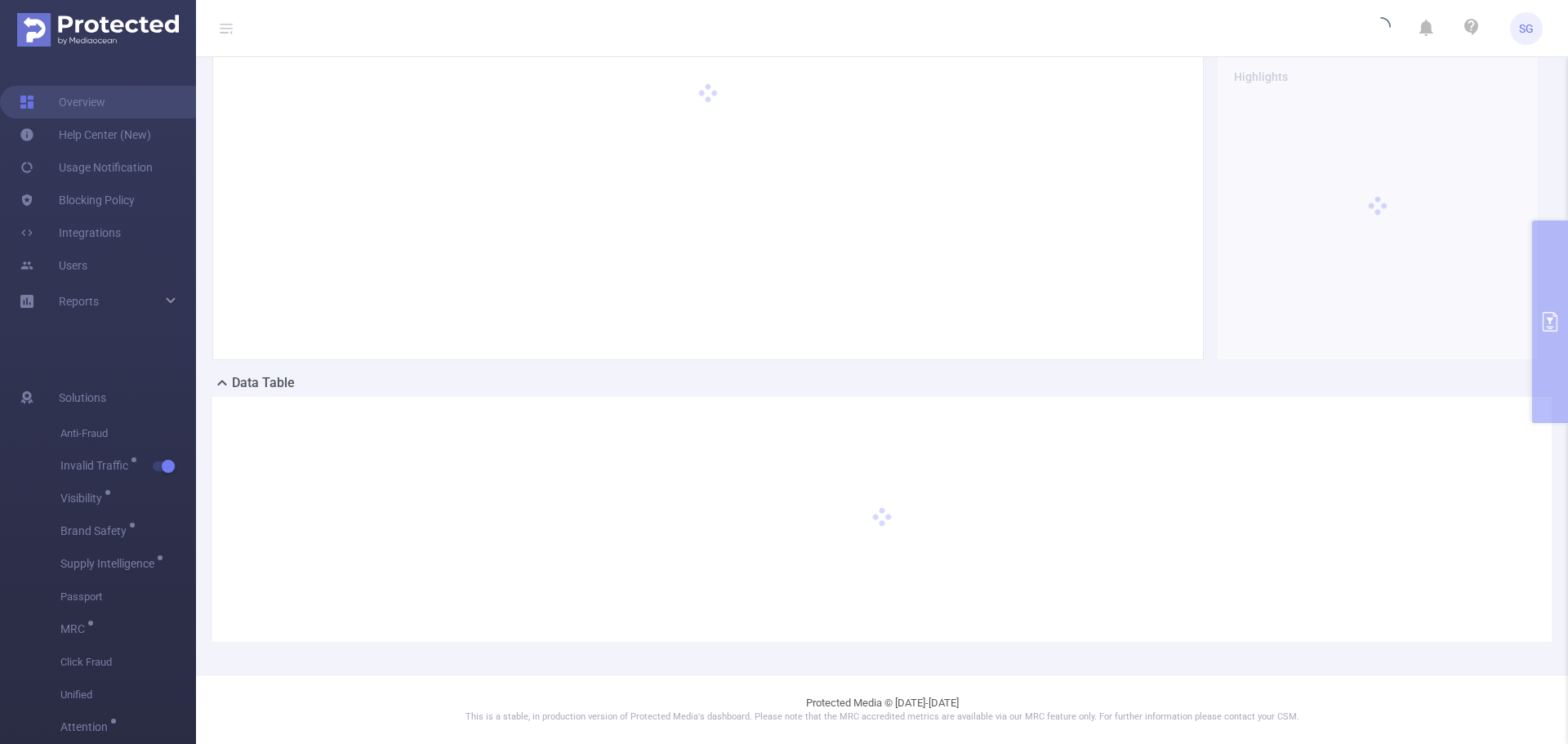
scroll to position [80, 0]
